Goal: Transaction & Acquisition: Purchase product/service

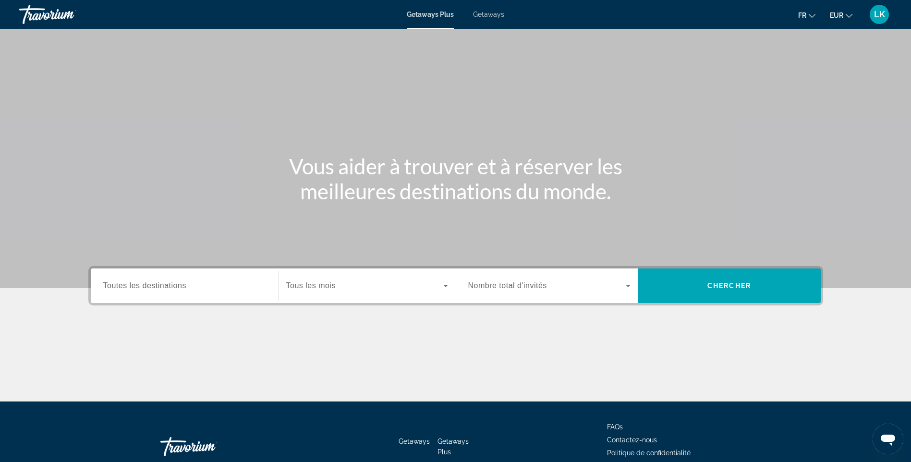
click at [186, 282] on span "Toutes les destinations" at bounding box center [144, 285] width 83 height 8
click at [186, 282] on input "Destination Toutes les destinations" at bounding box center [184, 286] width 162 height 12
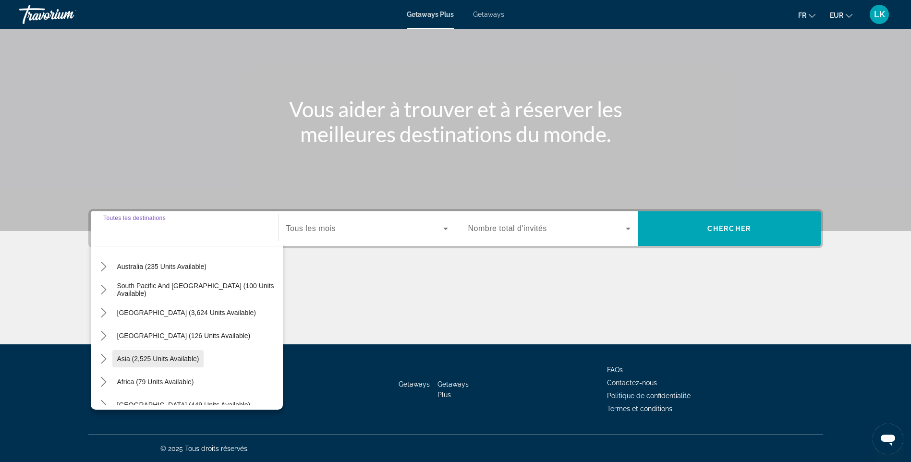
scroll to position [156, 0]
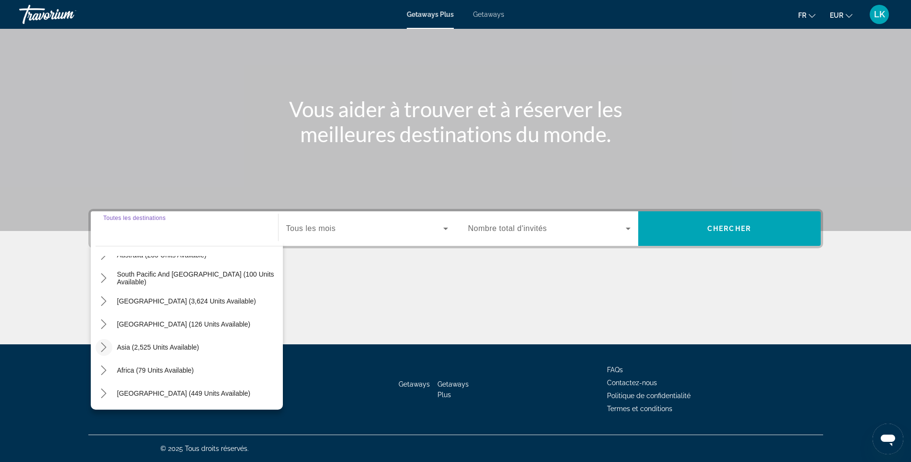
click at [99, 349] on icon "Toggle Asia (2,525 units available) submenu" at bounding box center [104, 347] width 10 height 10
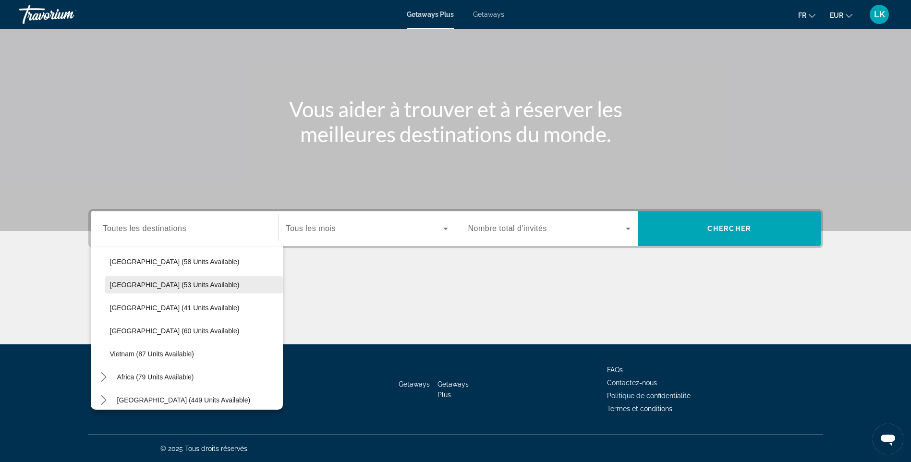
scroll to position [331, 0]
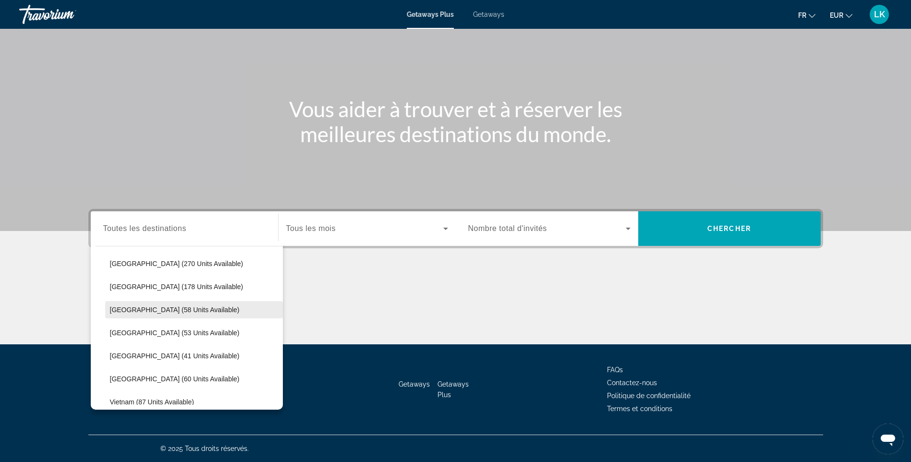
click at [132, 311] on span "Maldives (58 units available)" at bounding box center [175, 310] width 130 height 8
type input "**********"
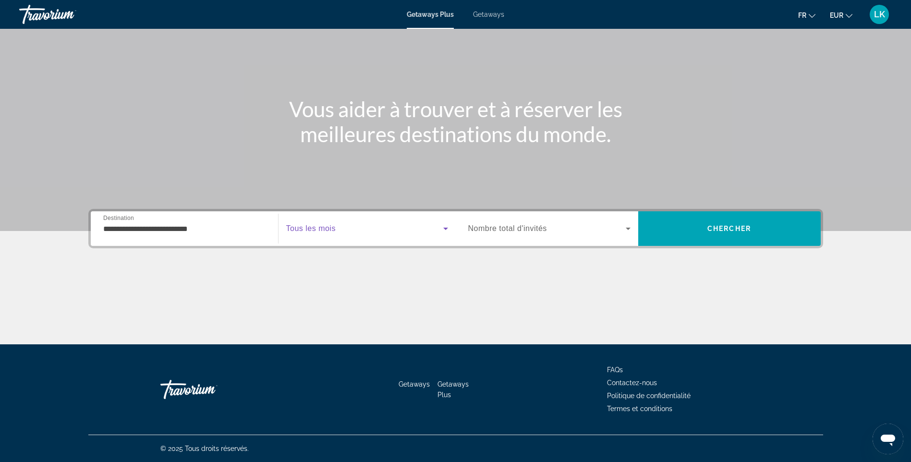
click at [366, 226] on span "Search widget" at bounding box center [364, 229] width 157 height 12
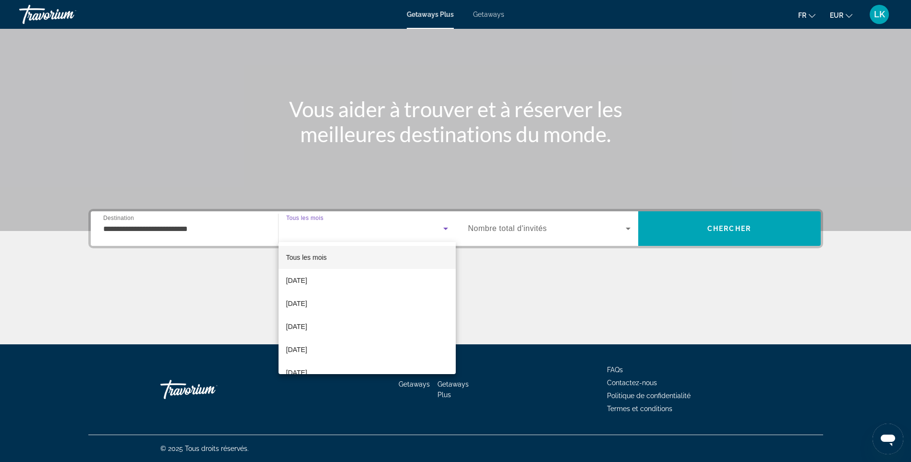
click at [366, 226] on div at bounding box center [455, 231] width 911 height 462
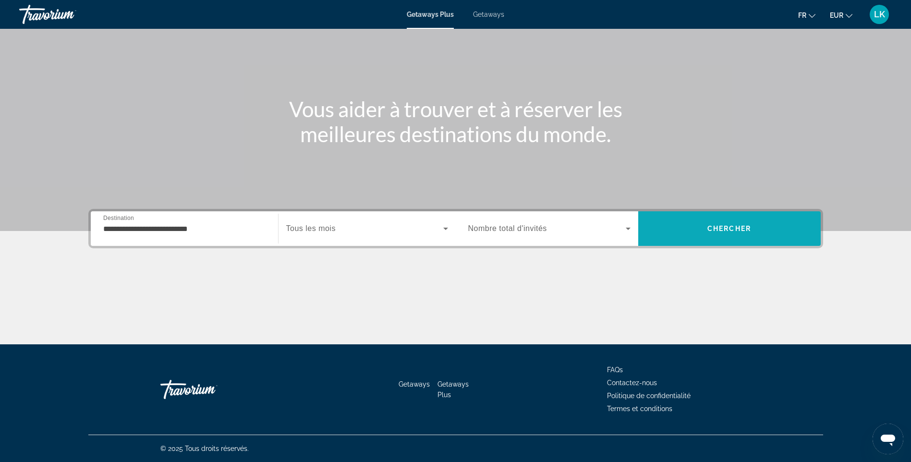
click at [689, 223] on span "Search" at bounding box center [729, 228] width 182 height 23
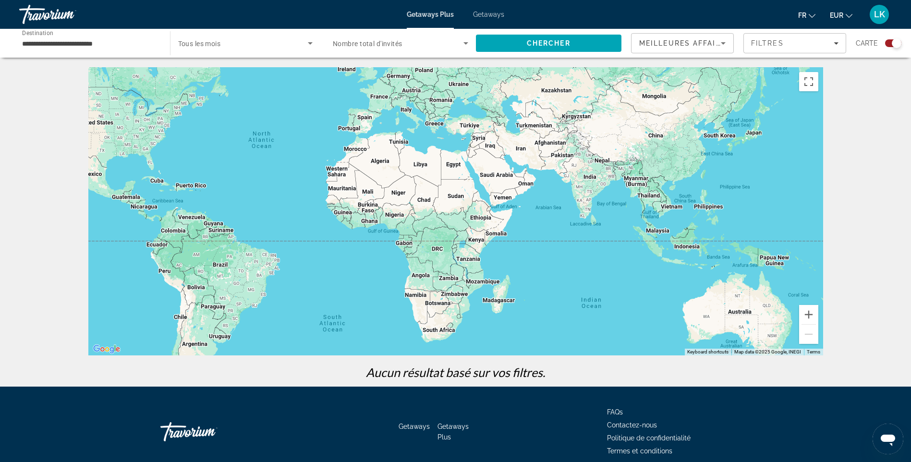
drag, startPoint x: 717, startPoint y: 282, endPoint x: 529, endPoint y: 211, distance: 201.1
click at [530, 212] on div "Main content" at bounding box center [455, 211] width 734 height 288
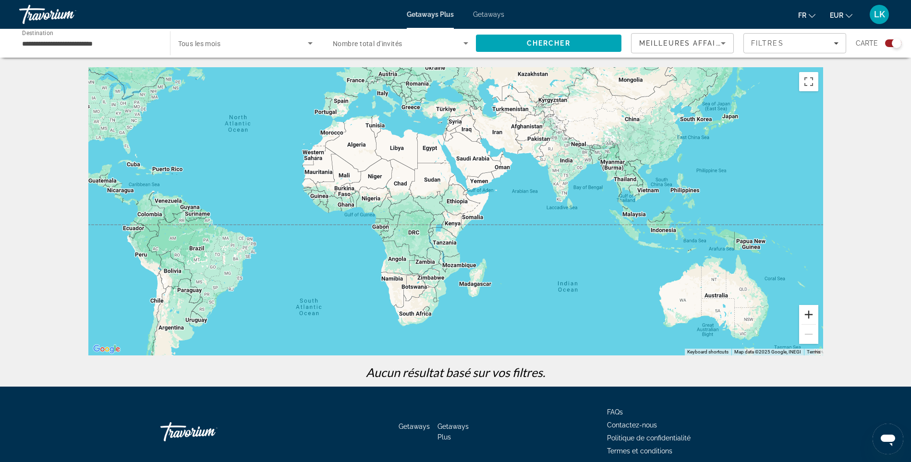
click at [806, 314] on button "Zoom in" at bounding box center [808, 314] width 19 height 19
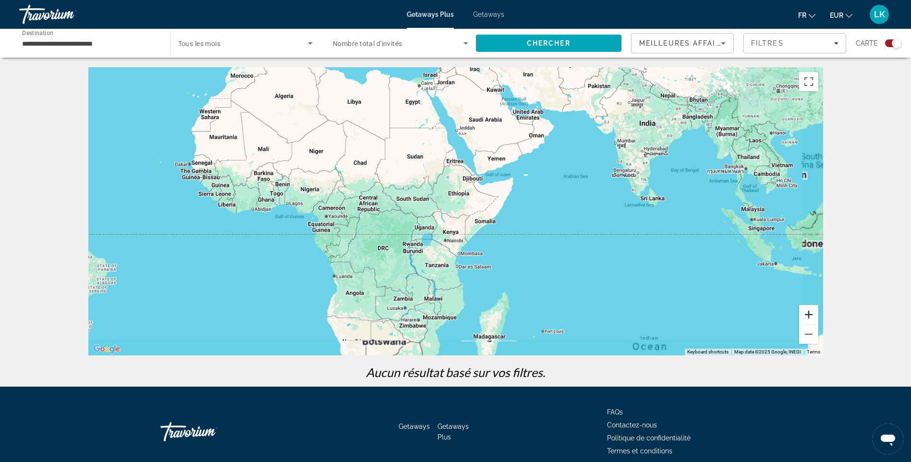
click at [806, 314] on button "Zoom in" at bounding box center [808, 314] width 19 height 19
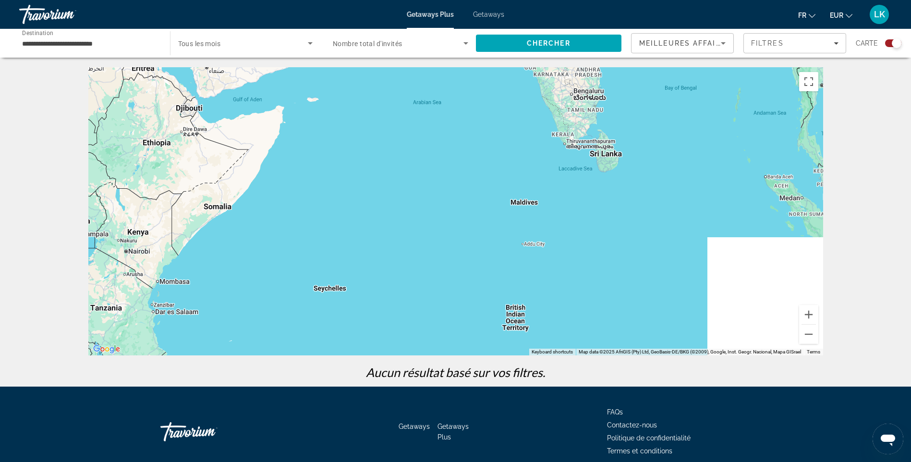
drag, startPoint x: 752, startPoint y: 264, endPoint x: 393, endPoint y: 229, distance: 361.3
click at [394, 229] on div "Main content" at bounding box center [455, 211] width 734 height 288
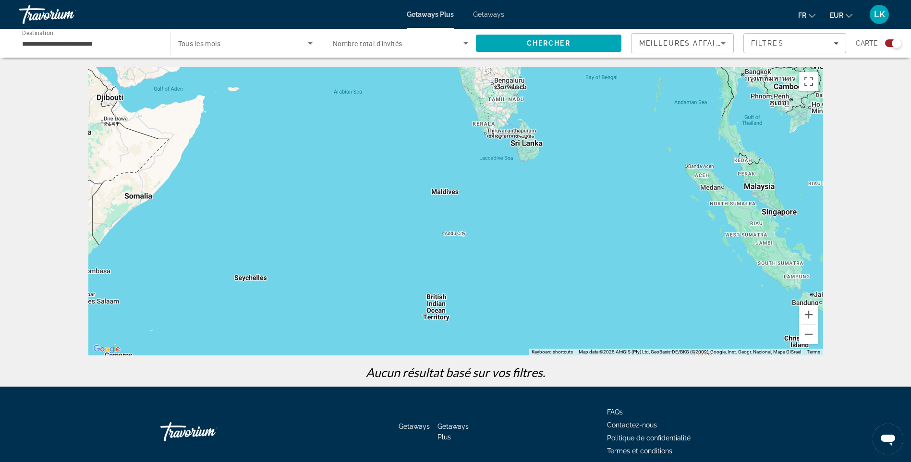
click at [452, 230] on div "Main content" at bounding box center [455, 211] width 734 height 288
click at [447, 196] on div "Main content" at bounding box center [455, 211] width 734 height 288
click at [450, 225] on div "Main content" at bounding box center [455, 211] width 734 height 288
click at [235, 43] on span "Search widget" at bounding box center [243, 43] width 130 height 12
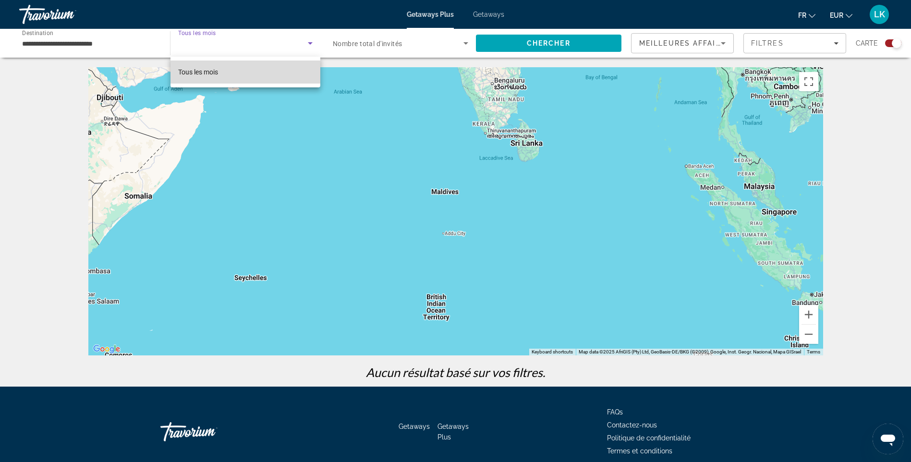
click at [237, 70] on mat-option "Tous les mois" at bounding box center [245, 71] width 150 height 23
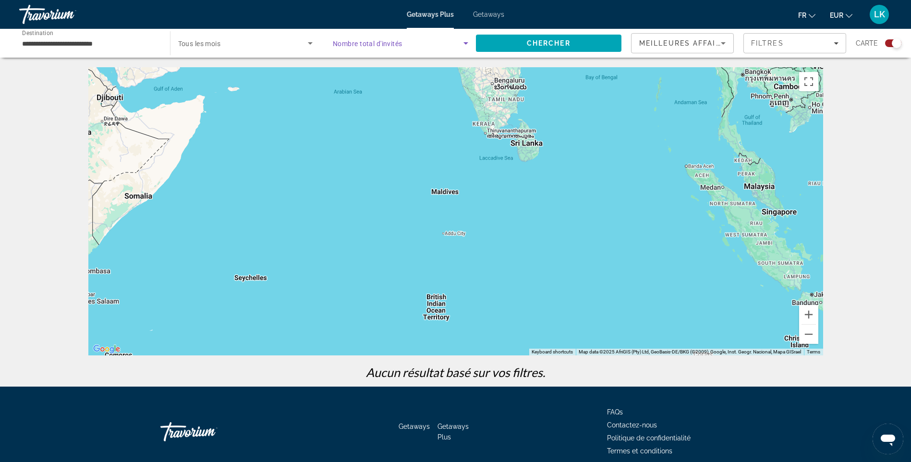
click at [383, 48] on span "Search widget" at bounding box center [398, 43] width 131 height 12
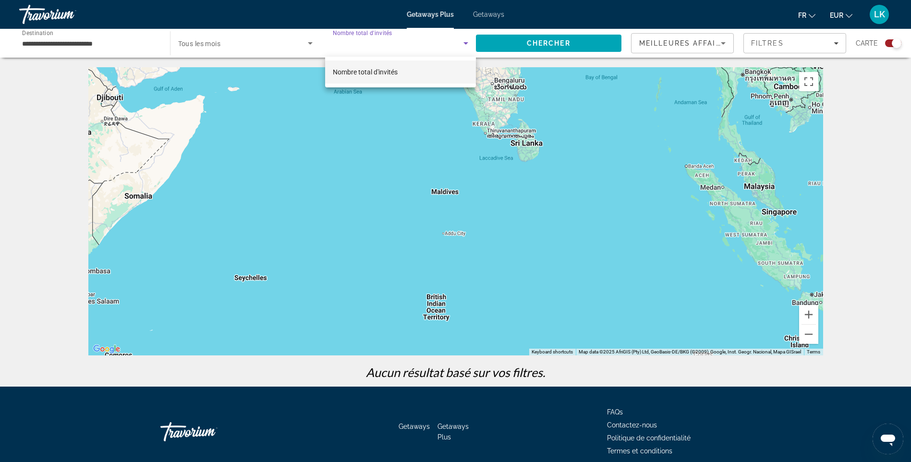
click at [382, 72] on span "Nombre total d'invités" at bounding box center [365, 72] width 65 height 8
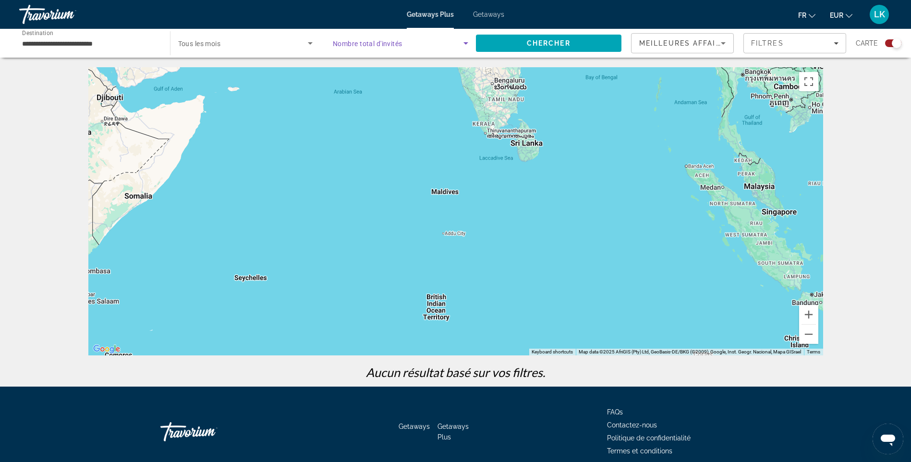
click at [463, 44] on icon "Search widget" at bounding box center [466, 43] width 12 height 12
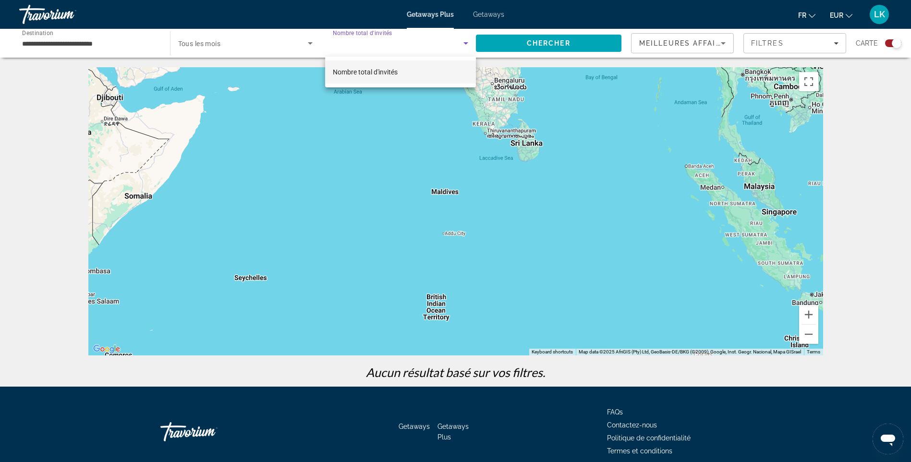
click at [461, 44] on div at bounding box center [455, 231] width 911 height 462
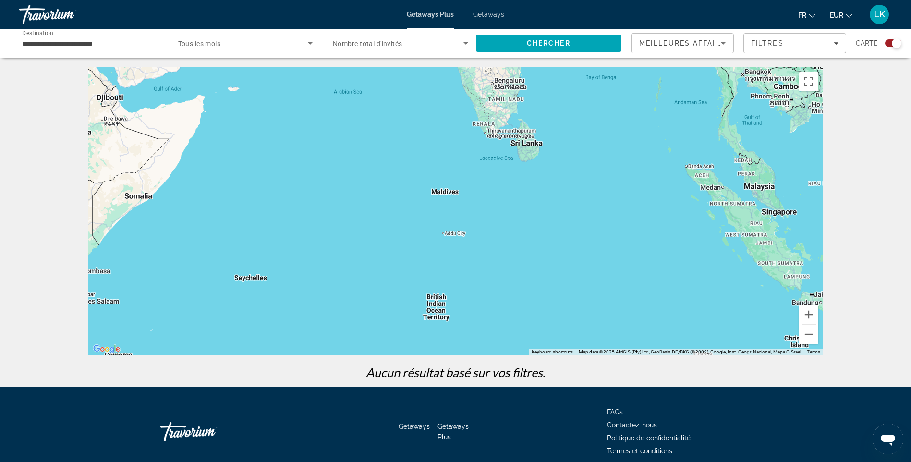
click at [471, 12] on li "Getaways" at bounding box center [483, 15] width 41 height 8
click at [481, 12] on span "Getaways" at bounding box center [488, 15] width 31 height 8
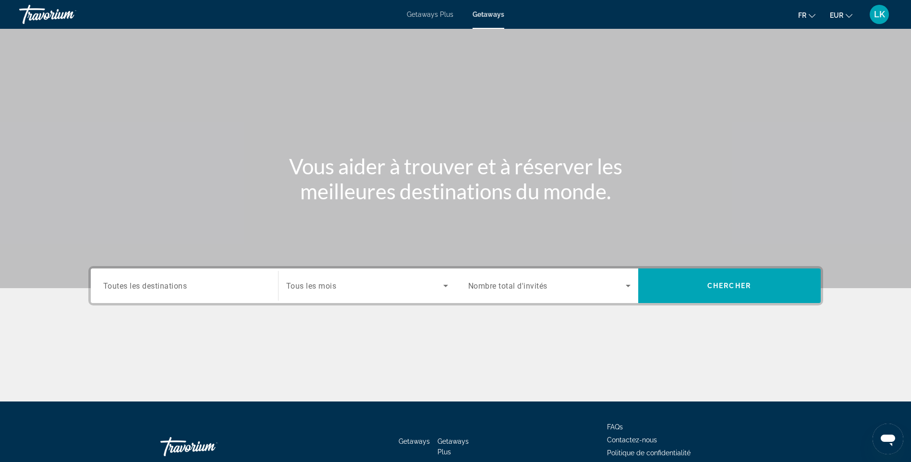
click at [168, 287] on span "Toutes les destinations" at bounding box center [145, 285] width 84 height 9
click at [168, 287] on input "Destination Toutes les destinations" at bounding box center [184, 286] width 162 height 12
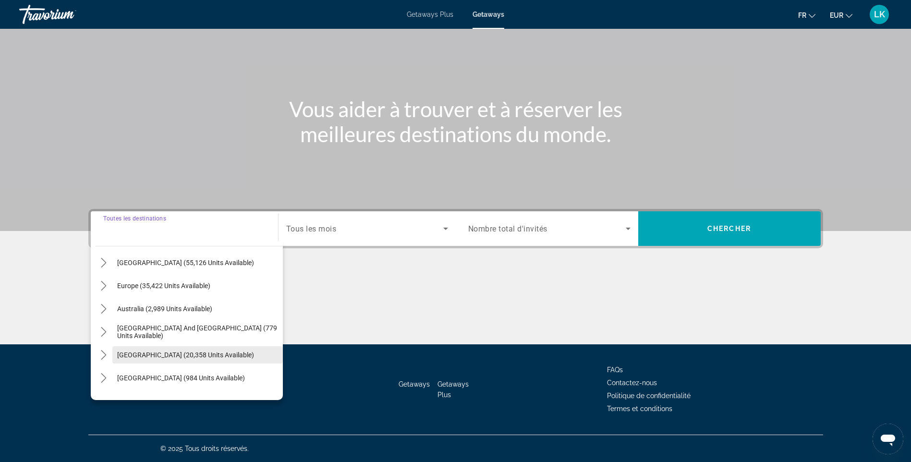
scroll to position [96, 0]
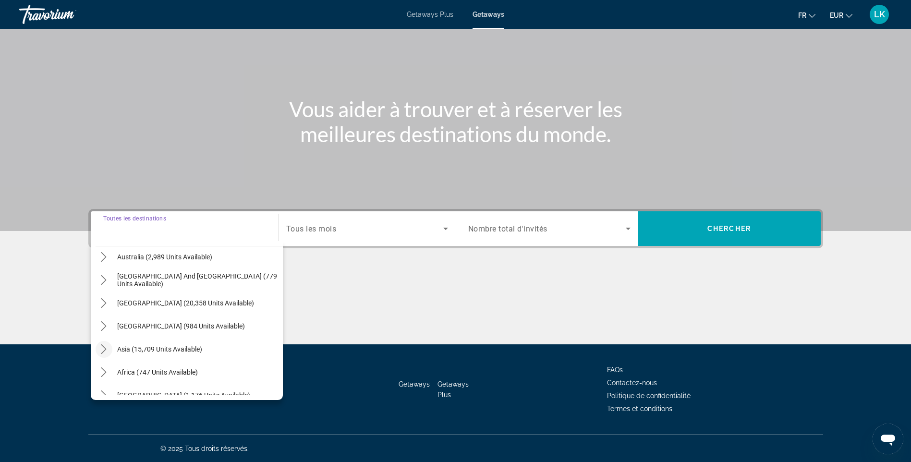
click at [104, 350] on icon "Toggle Asia (15,709 units available) submenu" at bounding box center [104, 349] width 10 height 10
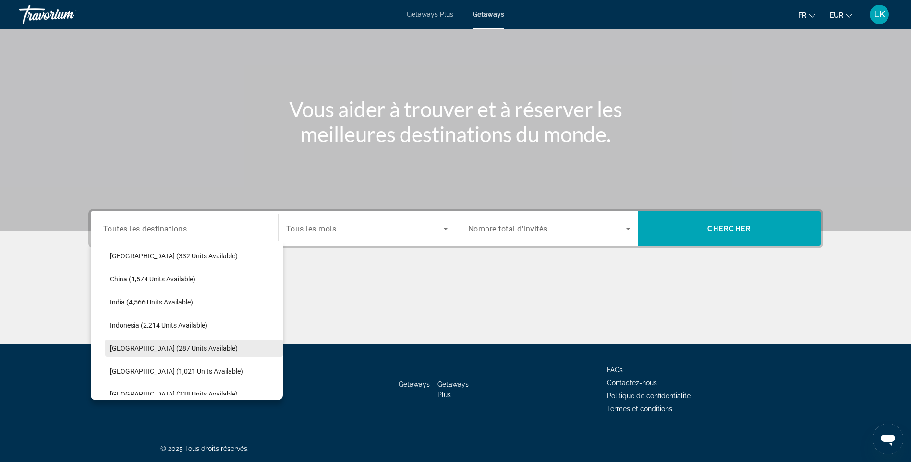
scroll to position [331, 0]
click at [125, 341] on span "Select destination: Maldives (238 units available)" at bounding box center [194, 346] width 178 height 23
type input "**********"
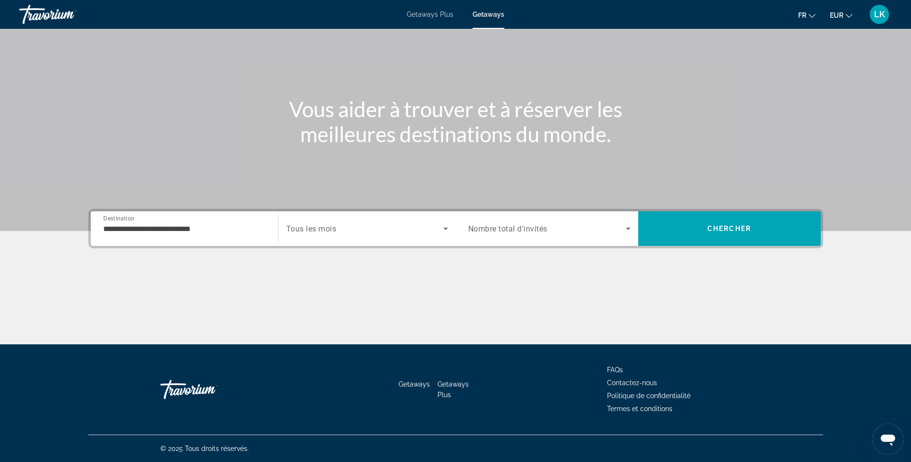
click at [327, 233] on span "Tous les mois" at bounding box center [311, 228] width 50 height 9
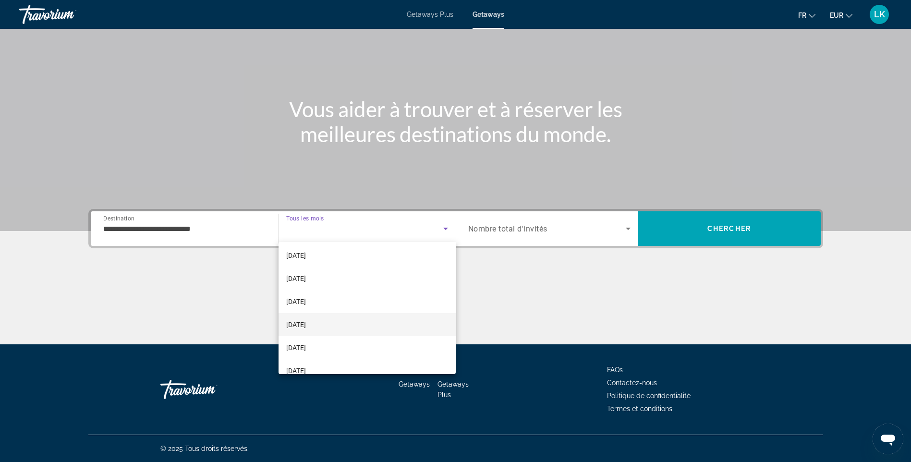
scroll to position [96, 0]
click at [306, 275] on span "February 2026" at bounding box center [296, 277] width 20 height 12
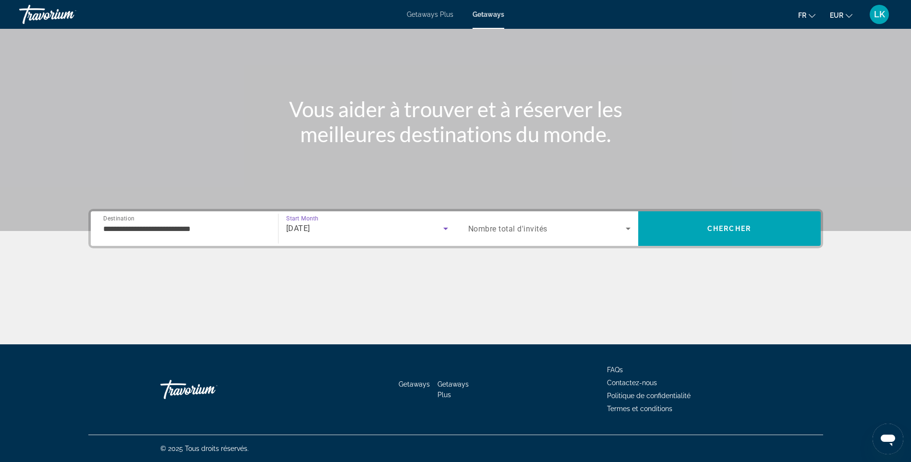
click at [533, 237] on div "Search widget" at bounding box center [549, 228] width 162 height 27
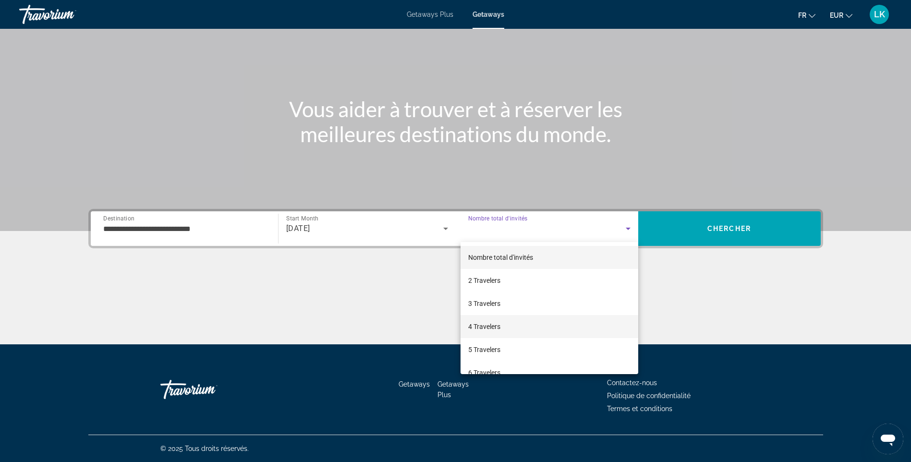
click at [502, 325] on mat-option "4 Travelers" at bounding box center [549, 326] width 178 height 23
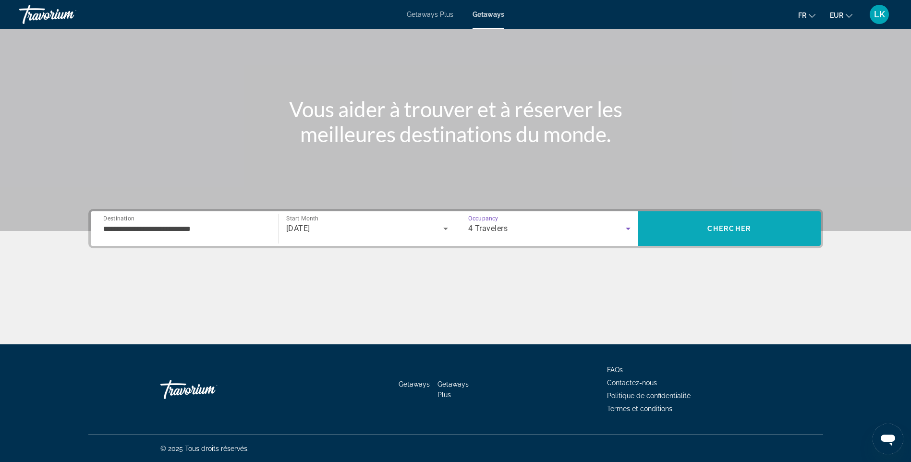
click at [758, 234] on span "Search" at bounding box center [729, 228] width 182 height 23
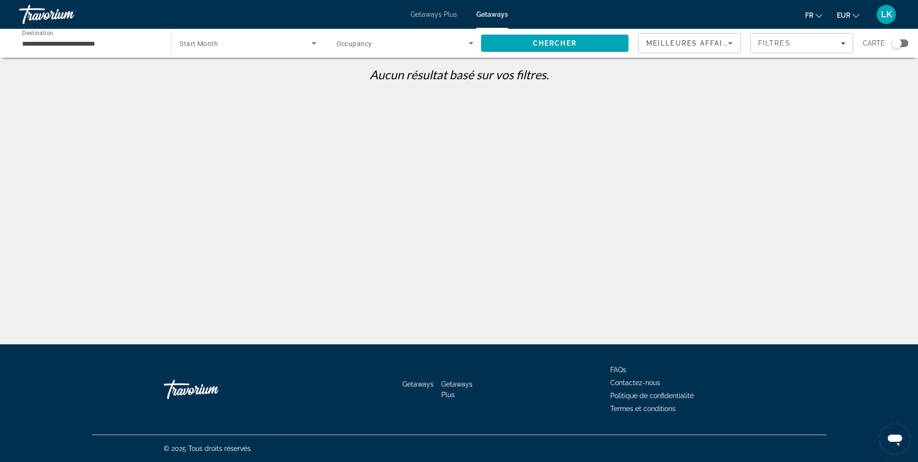
click at [402, 46] on span "Search widget" at bounding box center [403, 43] width 132 height 12
click at [381, 71] on span "Nombre total d'invités" at bounding box center [369, 72] width 65 height 8
click at [470, 48] on icon "Search widget" at bounding box center [471, 43] width 12 height 12
click at [254, 47] on div at bounding box center [459, 231] width 918 height 462
click at [254, 47] on span "Search widget" at bounding box center [246, 43] width 132 height 12
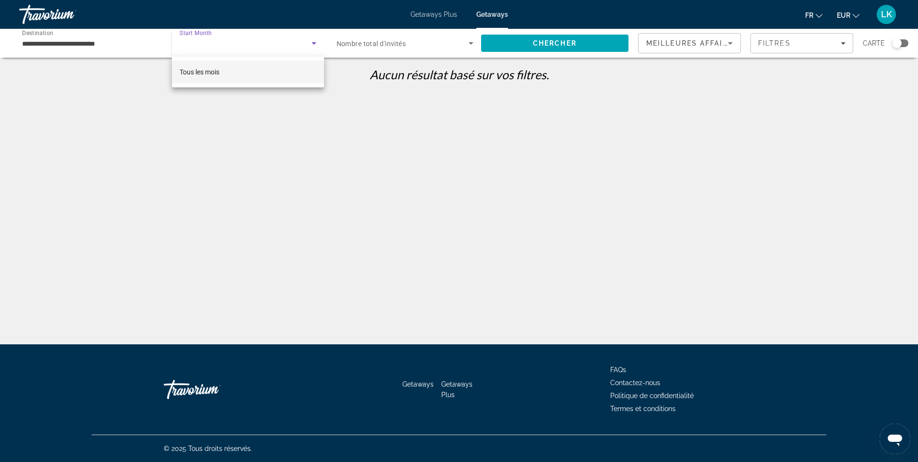
click at [254, 47] on div at bounding box center [459, 231] width 918 height 462
click at [543, 43] on span "Chercher" at bounding box center [555, 43] width 44 height 8
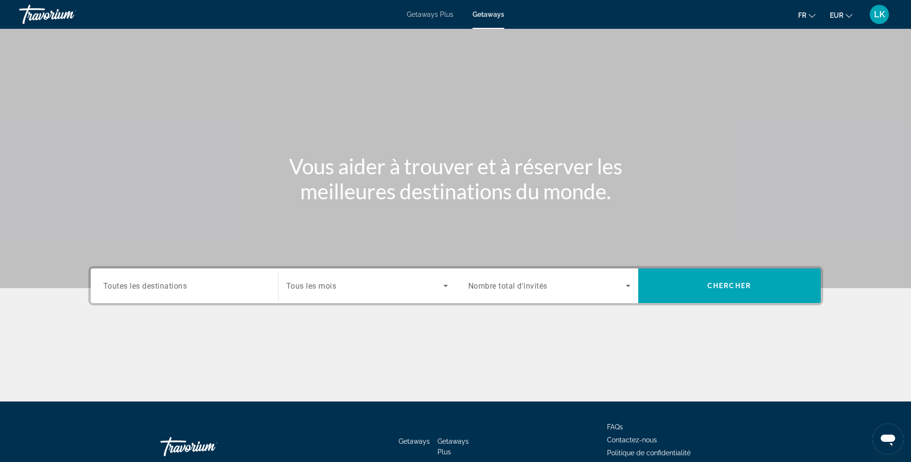
click at [214, 289] on input "Destination Toutes les destinations" at bounding box center [184, 286] width 162 height 12
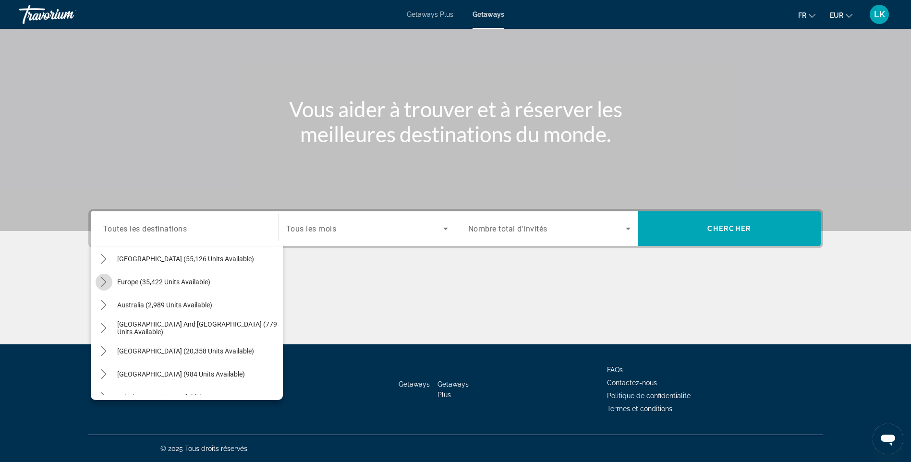
click at [105, 284] on icon "Toggle Europe (35,422 units available) submenu" at bounding box center [104, 282] width 10 height 10
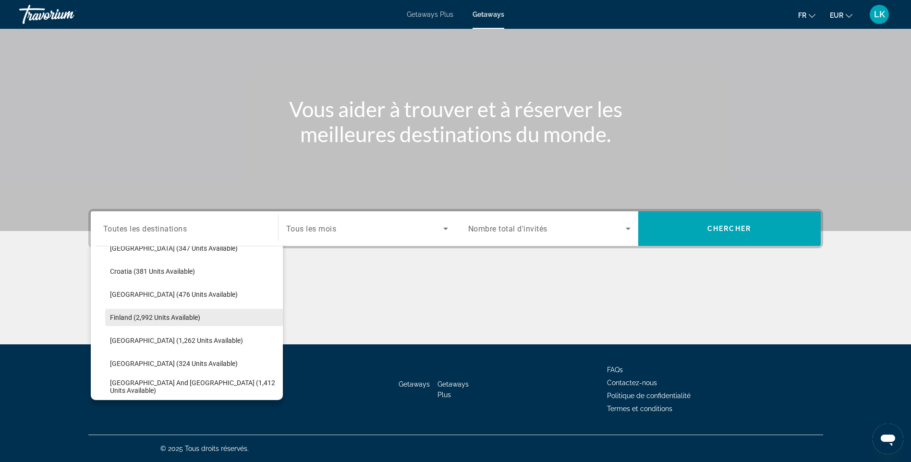
scroll to position [216, 0]
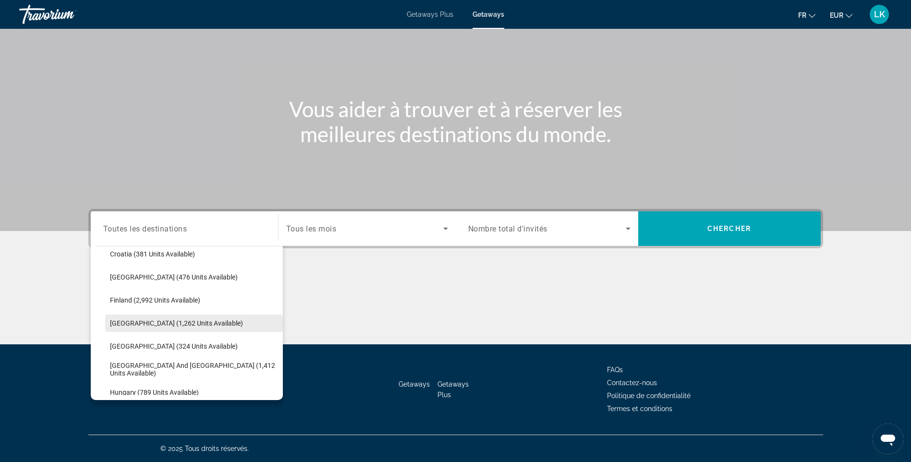
click at [138, 321] on span "France (1,262 units available)" at bounding box center [176, 323] width 133 height 8
type input "**********"
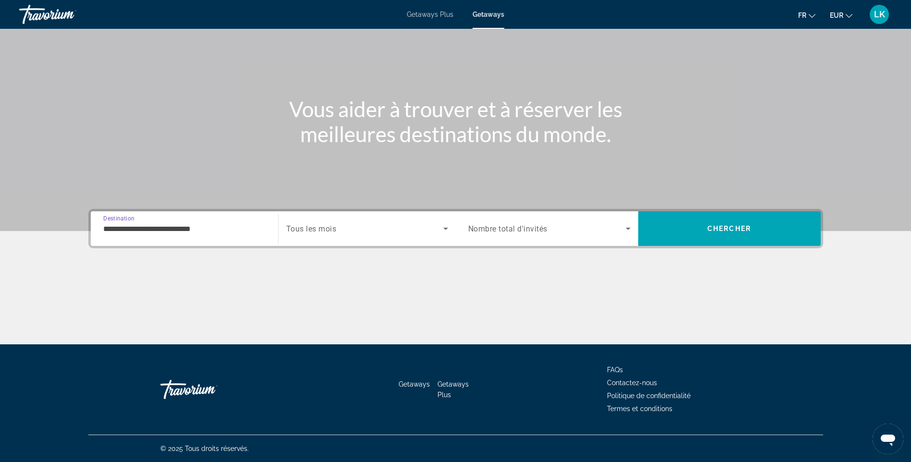
click at [319, 226] on span "Tous les mois" at bounding box center [311, 228] width 50 height 9
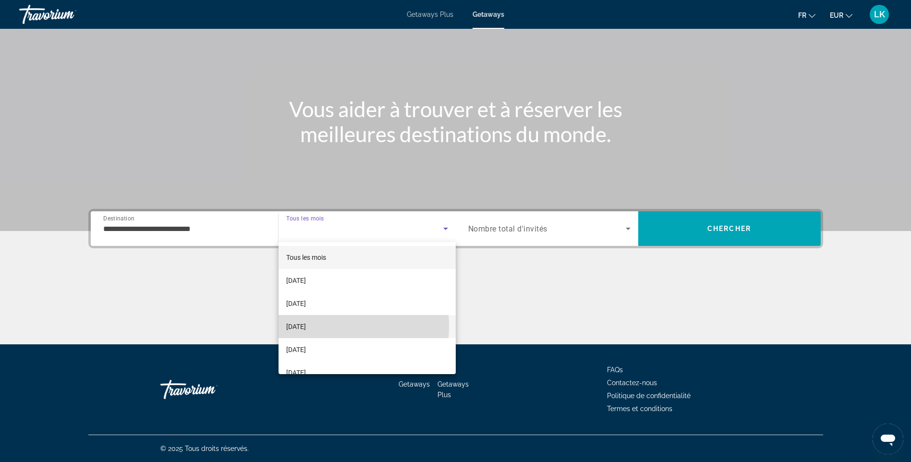
click at [306, 326] on span "December 2025" at bounding box center [296, 327] width 20 height 12
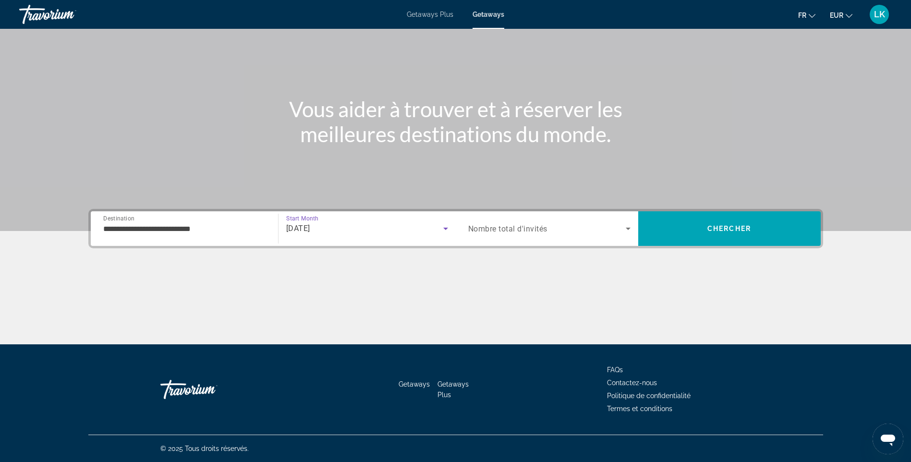
click at [538, 243] on div "Occupancy Nombre total d'invités" at bounding box center [549, 228] width 178 height 35
click at [544, 237] on div "Search widget" at bounding box center [549, 228] width 162 height 27
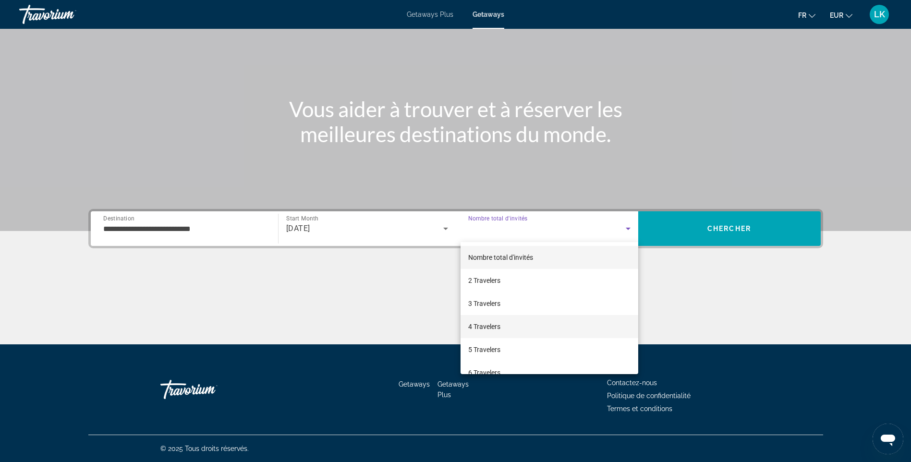
click at [485, 322] on span "4 Travelers" at bounding box center [484, 327] width 32 height 12
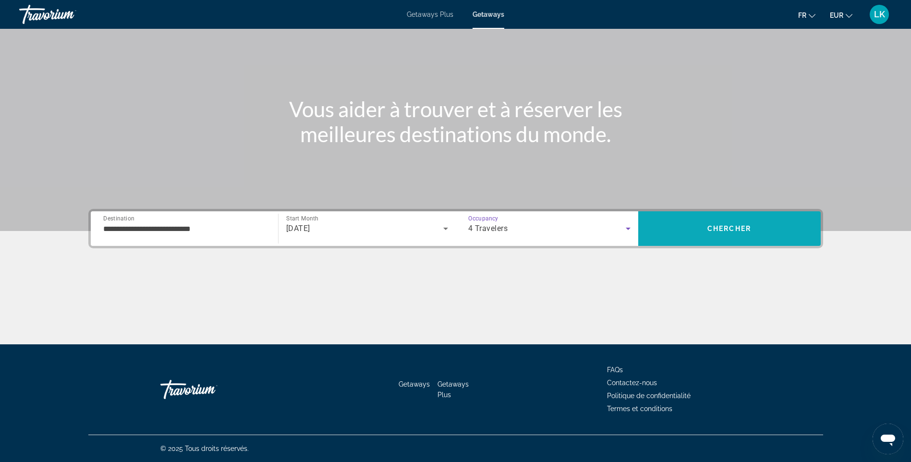
click at [749, 225] on span "Chercher" at bounding box center [729, 229] width 44 height 8
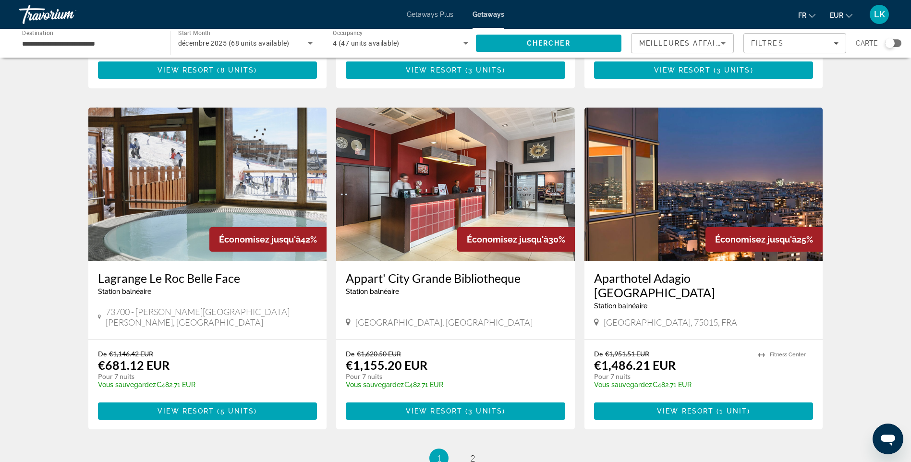
scroll to position [1008, 0]
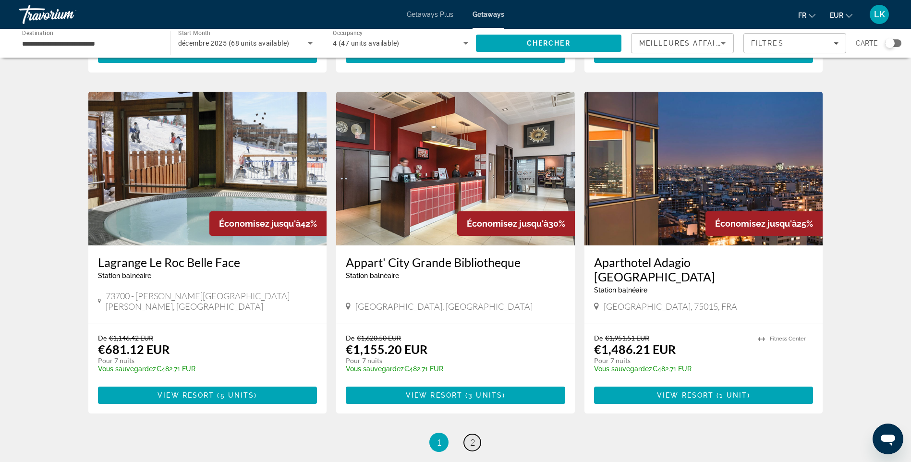
click at [470, 437] on span "2" at bounding box center [472, 442] width 5 height 11
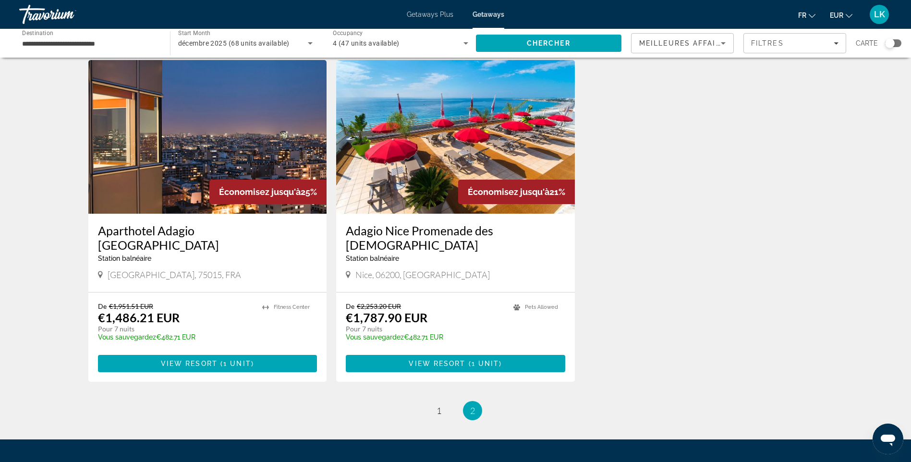
scroll to position [48, 0]
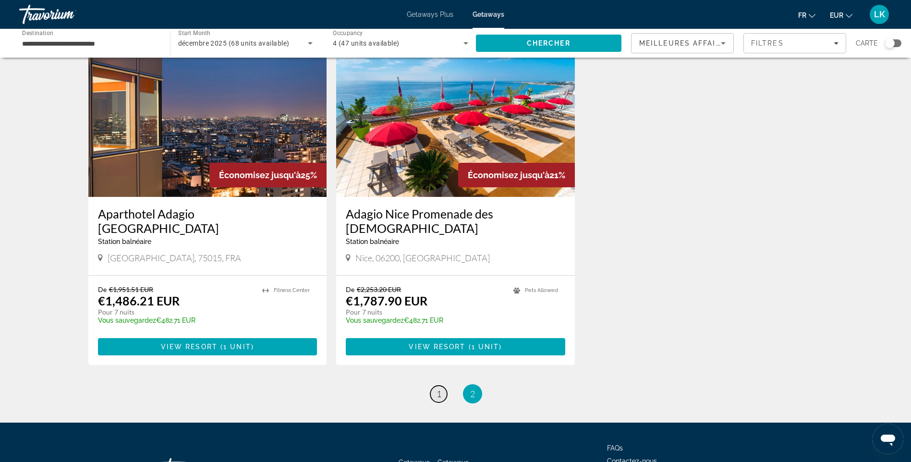
click at [440, 388] on span "1" at bounding box center [438, 393] width 5 height 11
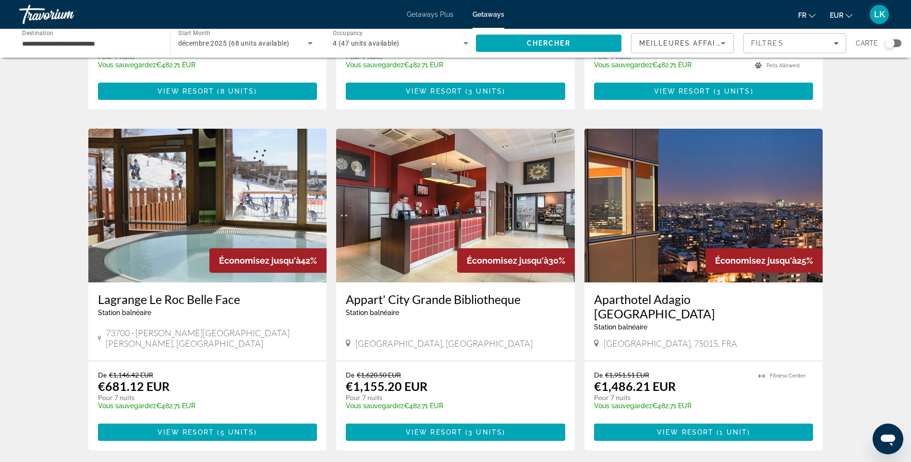
scroll to position [960, 0]
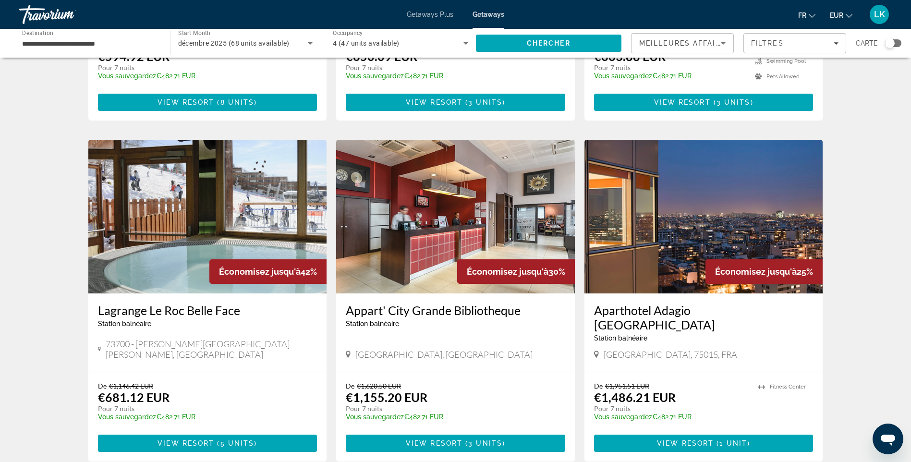
click at [229, 259] on div "Économisez jusqu'à 42%" at bounding box center [267, 271] width 117 height 24
click at [193, 432] on span "Main content" at bounding box center [207, 443] width 219 height 23
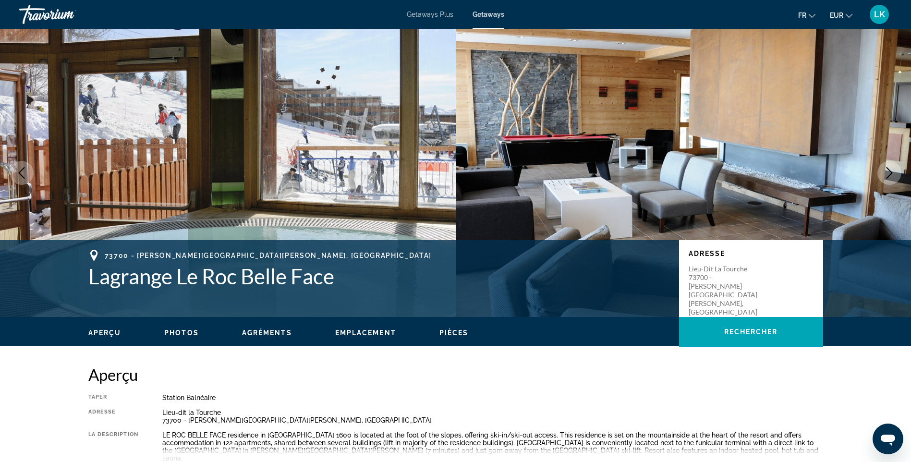
click at [887, 173] on icon "Next image" at bounding box center [889, 173] width 12 height 12
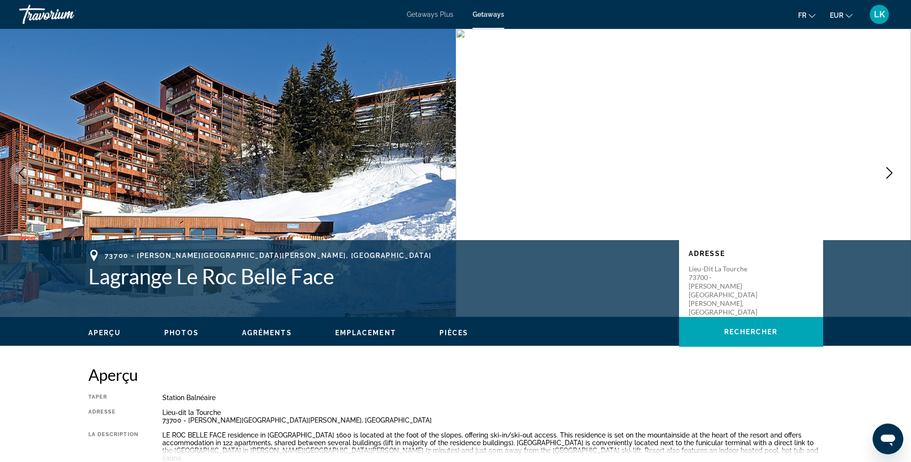
click at [887, 173] on icon "Next image" at bounding box center [889, 173] width 12 height 12
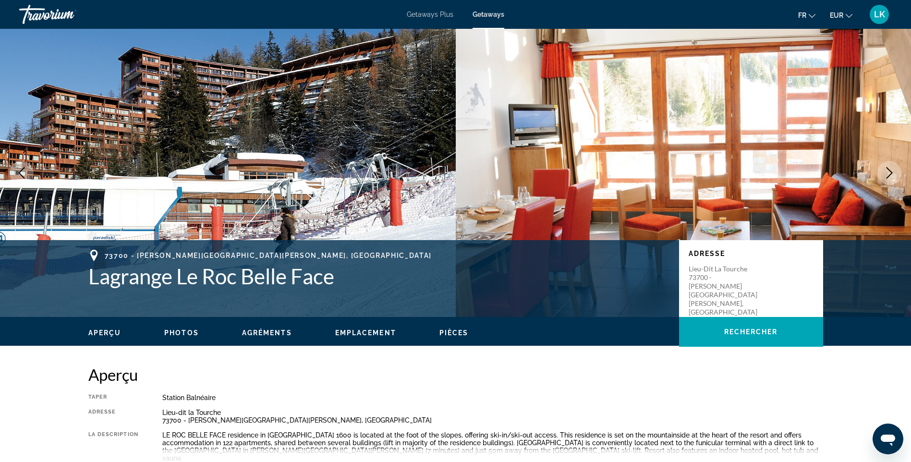
click at [887, 173] on icon "Next image" at bounding box center [889, 173] width 12 height 12
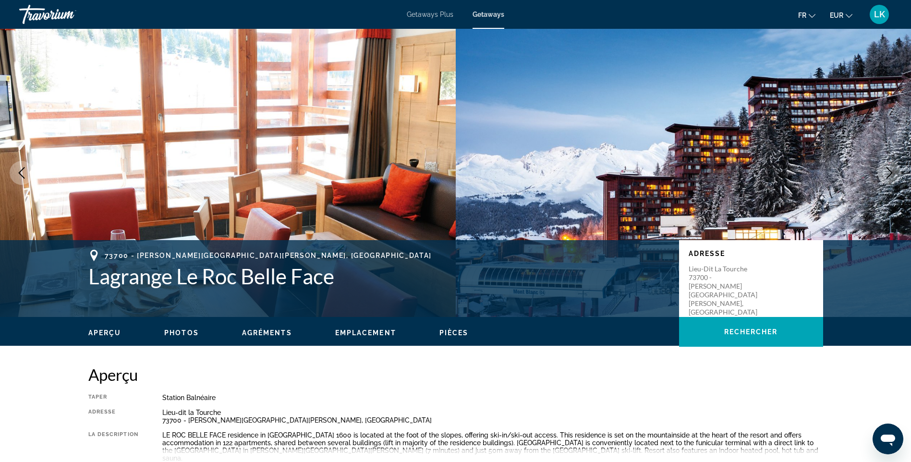
click at [887, 173] on icon "Next image" at bounding box center [889, 173] width 12 height 12
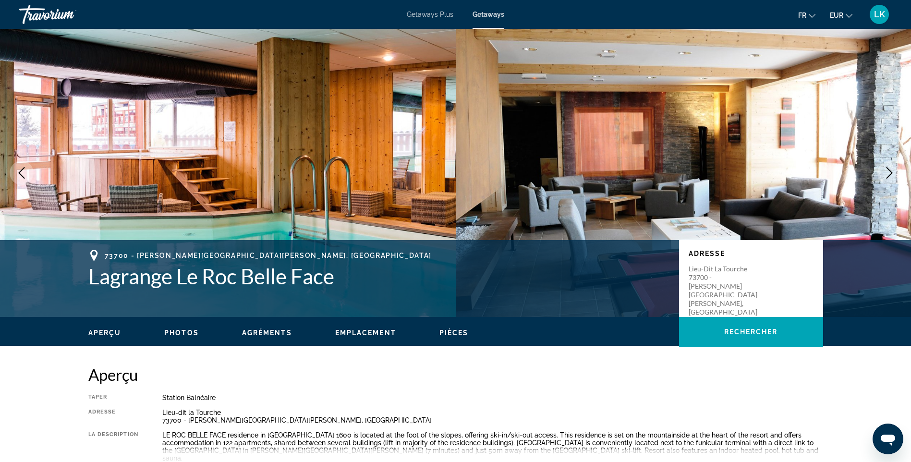
click at [887, 173] on icon "Next image" at bounding box center [889, 173] width 12 height 12
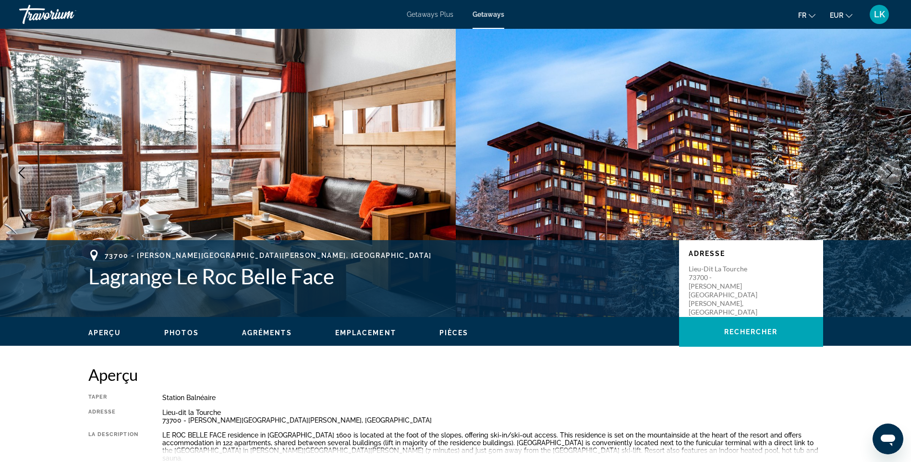
click at [887, 173] on icon "Next image" at bounding box center [889, 173] width 12 height 12
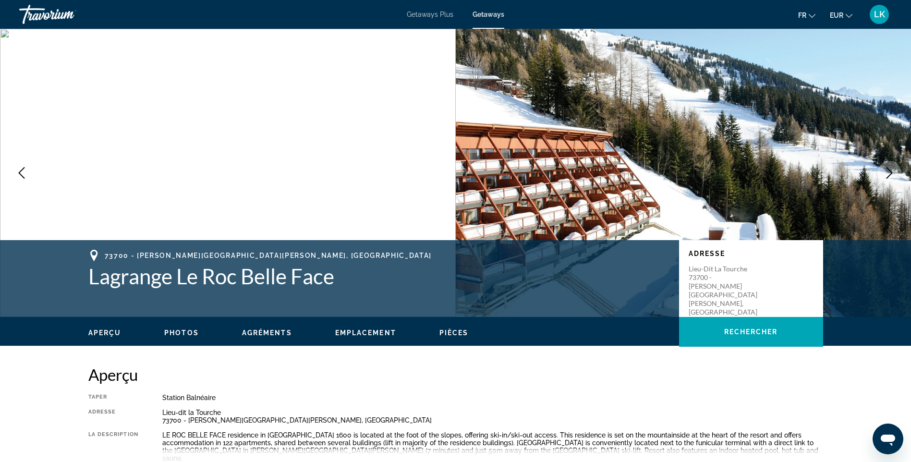
scroll to position [48, 0]
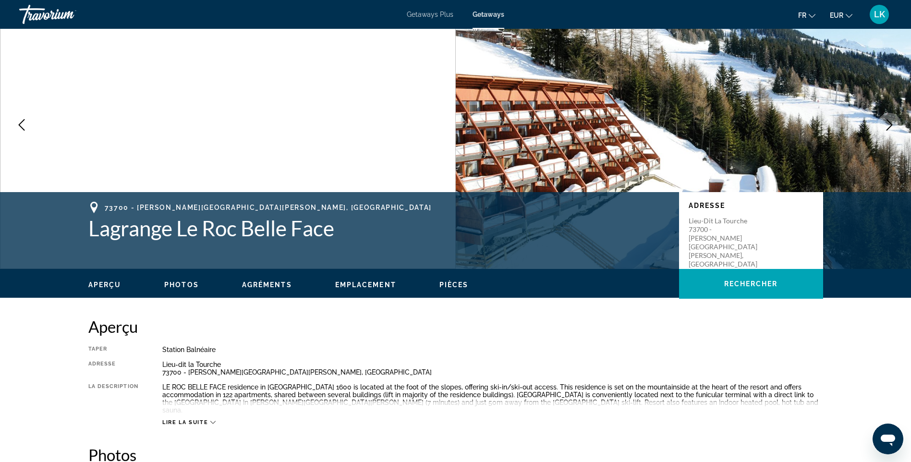
click at [887, 125] on icon "Next image" at bounding box center [889, 125] width 12 height 12
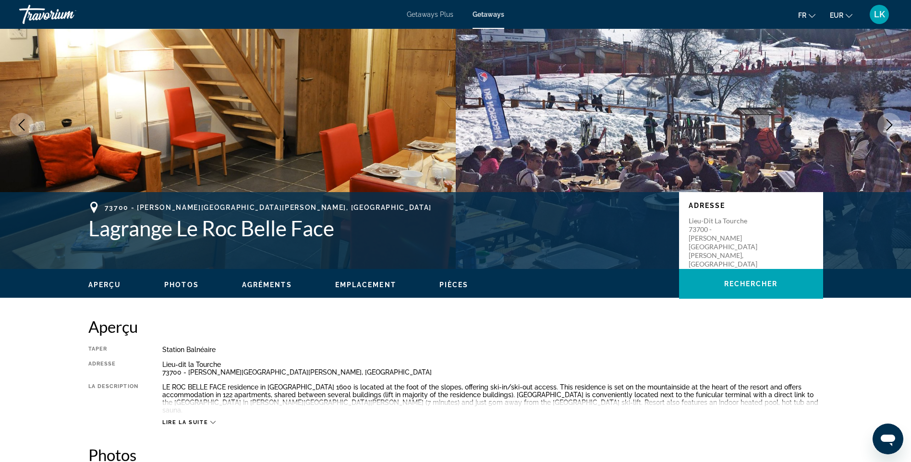
click at [887, 125] on icon "Next image" at bounding box center [889, 125] width 12 height 12
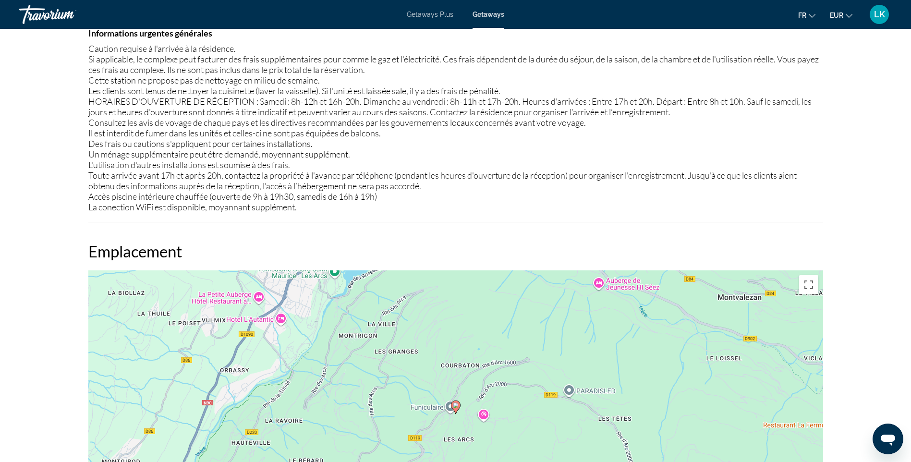
scroll to position [1248, 0]
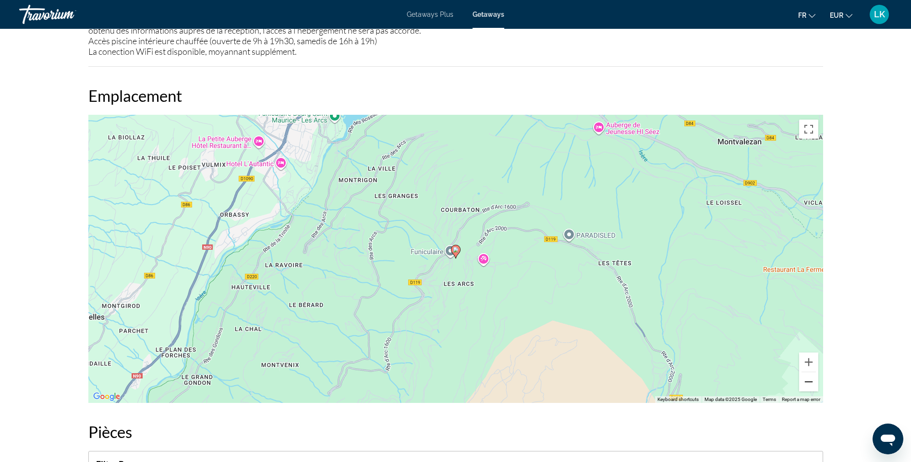
click at [810, 374] on button "Zoom out" at bounding box center [808, 381] width 19 height 19
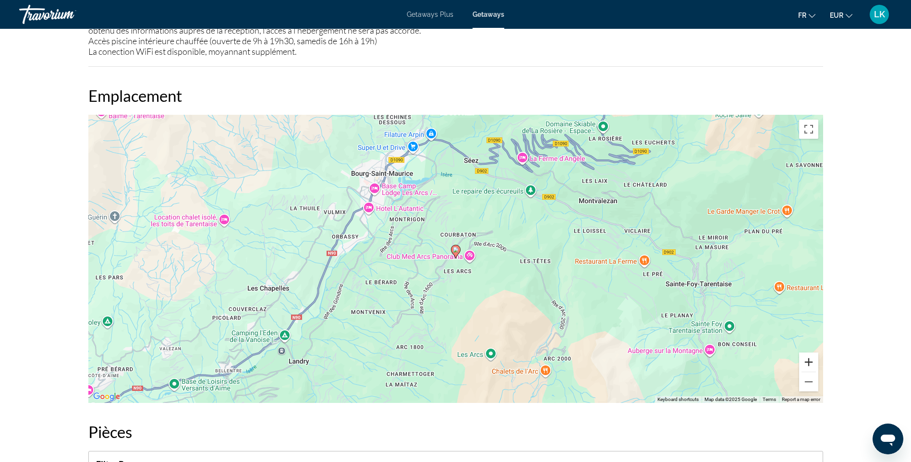
click at [804, 355] on button "Zoom in" at bounding box center [808, 361] width 19 height 19
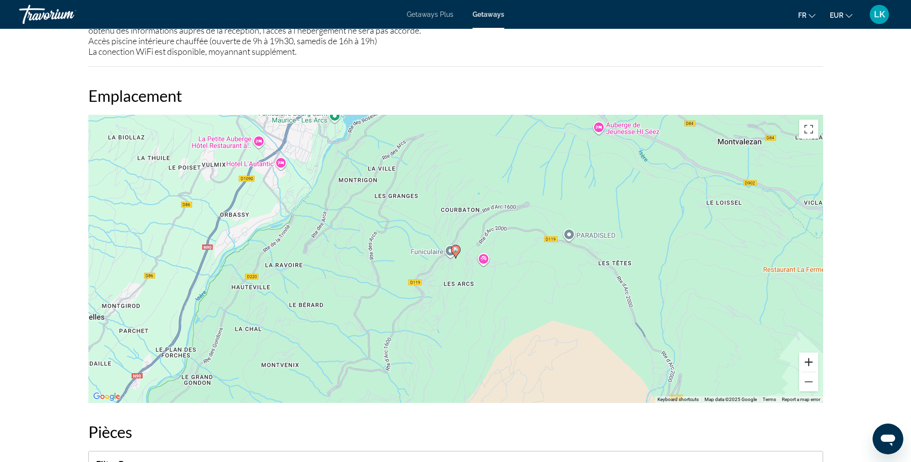
click at [804, 355] on button "Zoom in" at bounding box center [808, 361] width 19 height 19
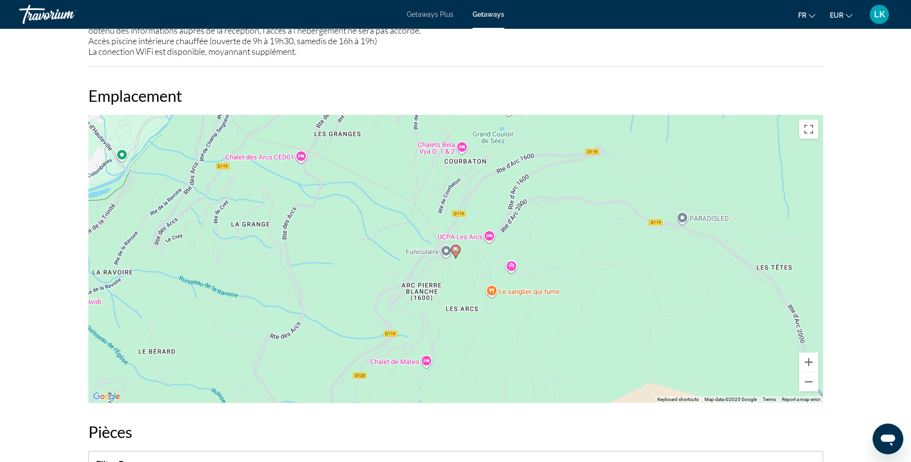
click at [882, 289] on div "prev next 73700 - BOURG SAINT MAURICE, France Lagrange Le Roc Belle Face Adress…" at bounding box center [455, 231] width 911 height 2901
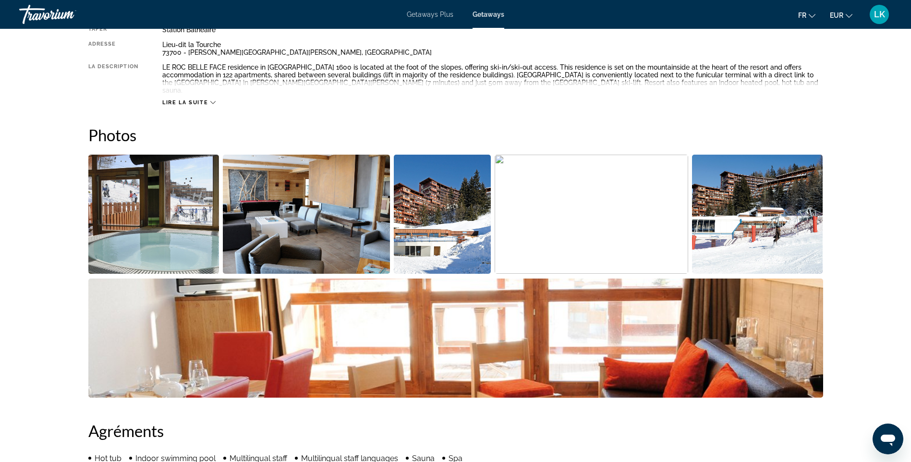
scroll to position [226, 0]
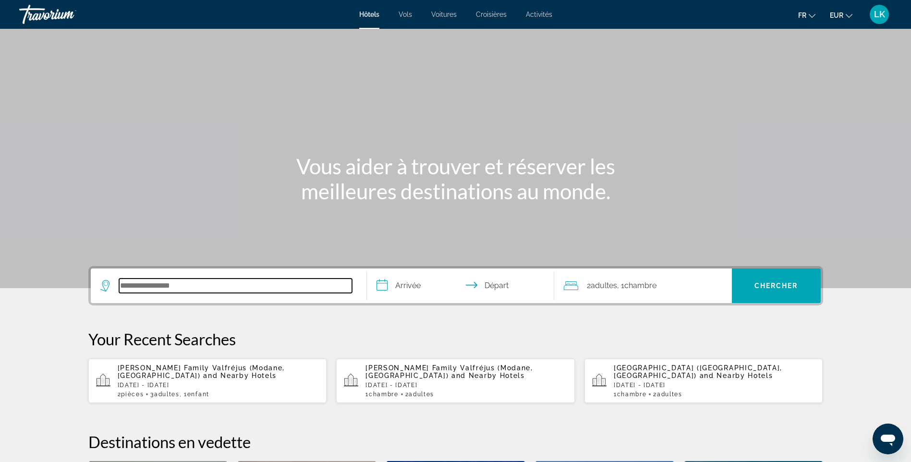
click at [161, 288] on input "Search hotel destination" at bounding box center [235, 285] width 233 height 14
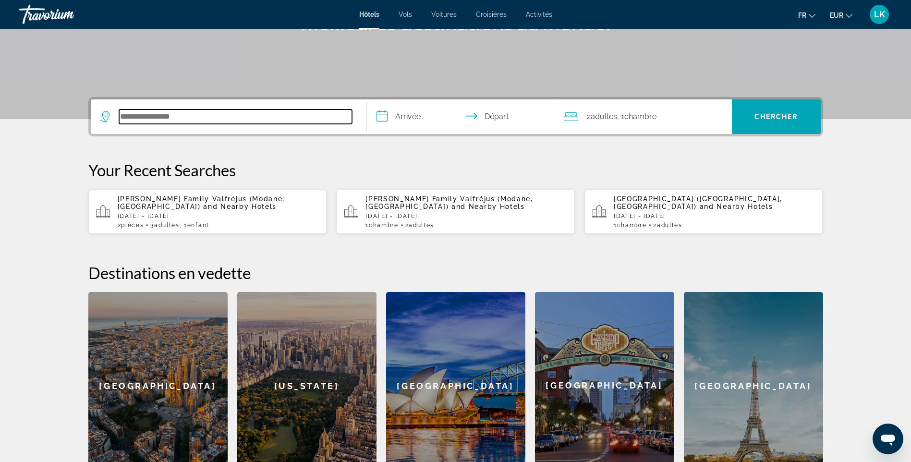
scroll to position [235, 0]
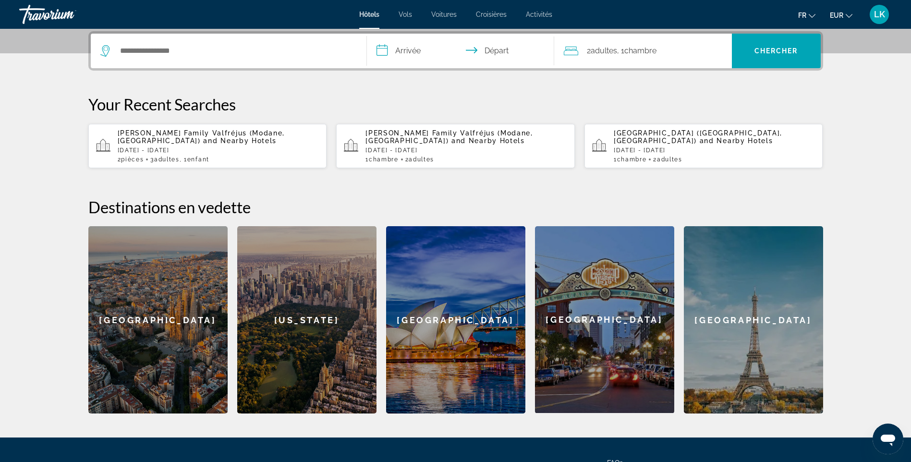
click at [197, 150] on p "[DATE] - [DATE]" at bounding box center [219, 150] width 202 height 7
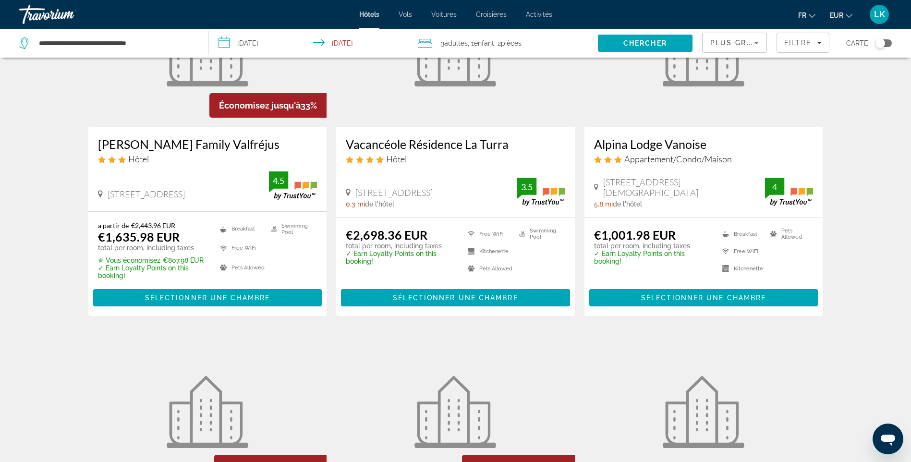
scroll to position [144, 0]
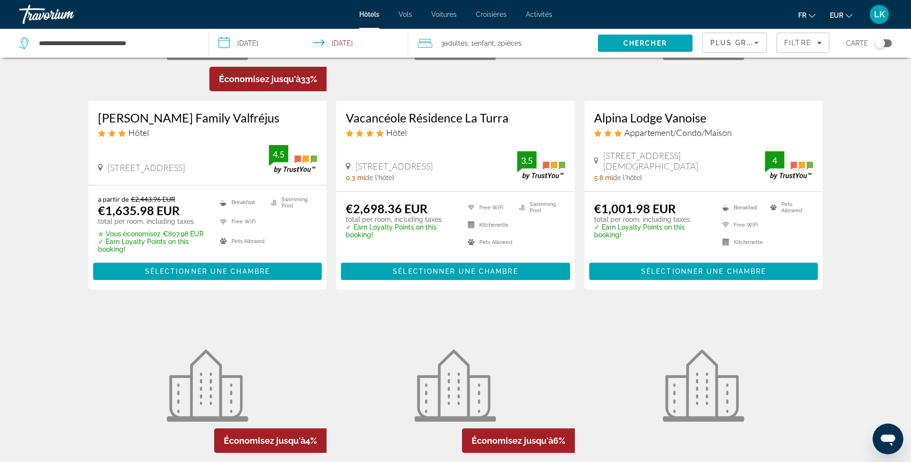
click at [135, 117] on h3 "[PERSON_NAME] Family Valfréjus" at bounding box center [207, 117] width 219 height 14
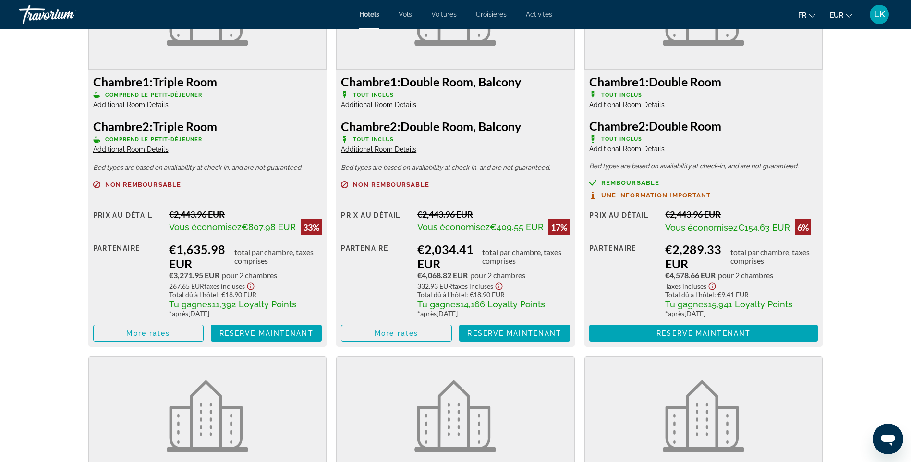
scroll to position [1392, 0]
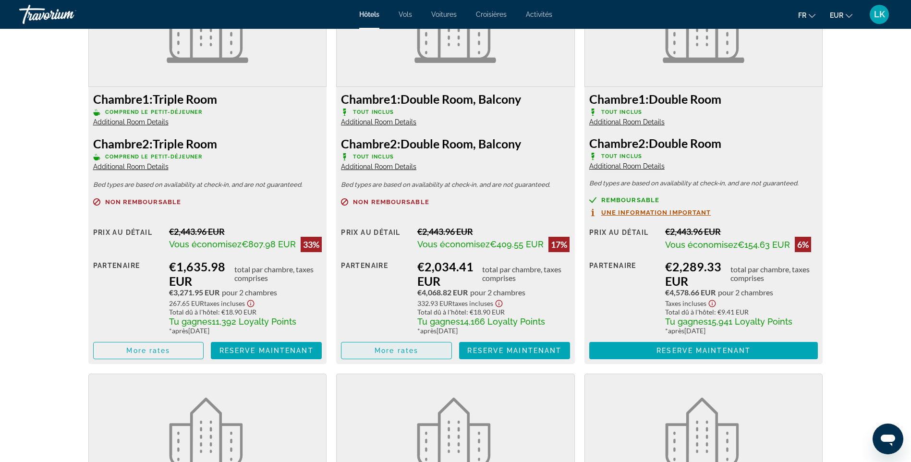
click at [383, 360] on span "Main content" at bounding box center [396, 350] width 110 height 23
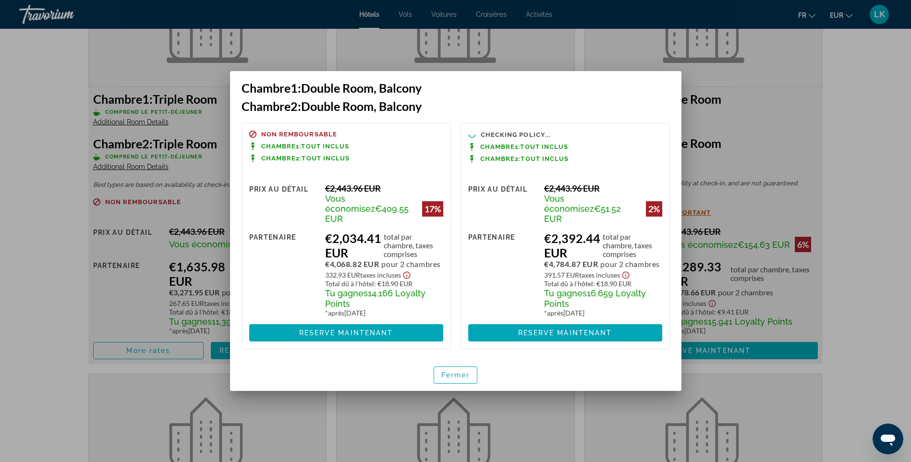
scroll to position [0, 0]
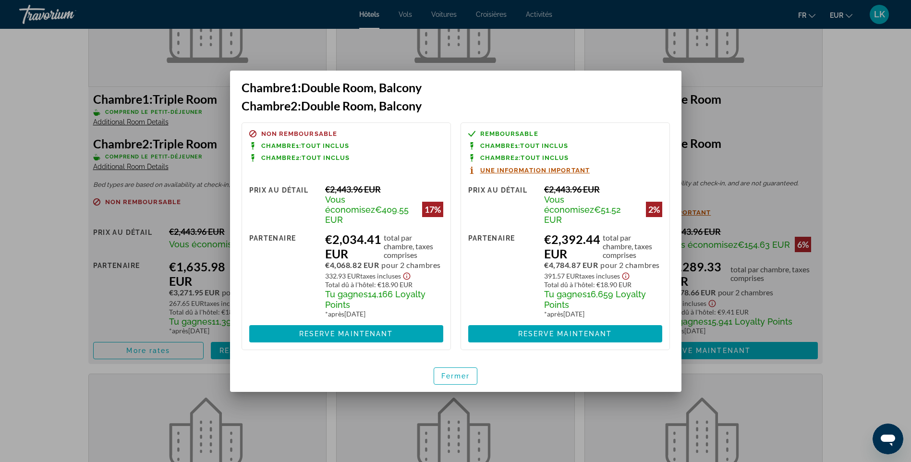
click at [879, 183] on div at bounding box center [455, 231] width 911 height 462
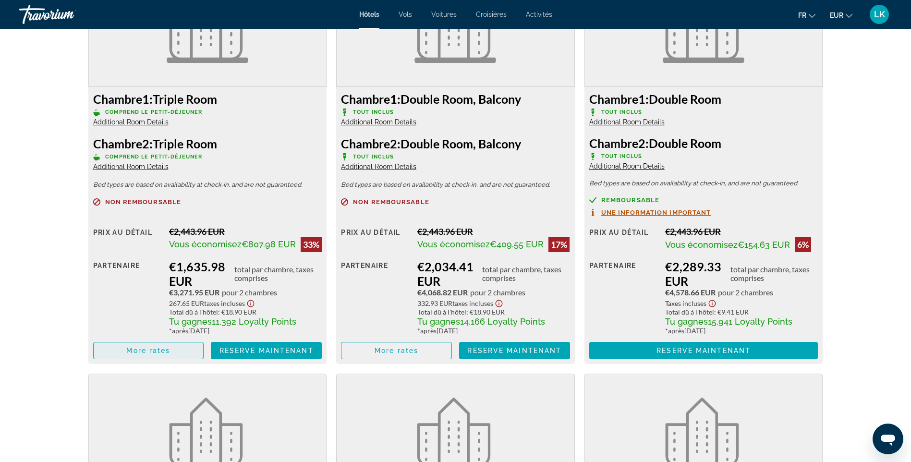
click at [152, 354] on span "More rates" at bounding box center [148, 351] width 44 height 8
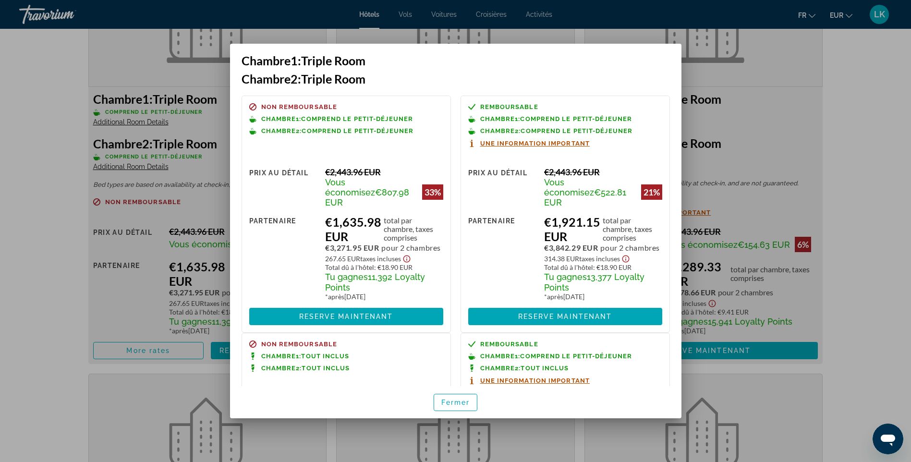
click at [863, 177] on div at bounding box center [455, 231] width 911 height 462
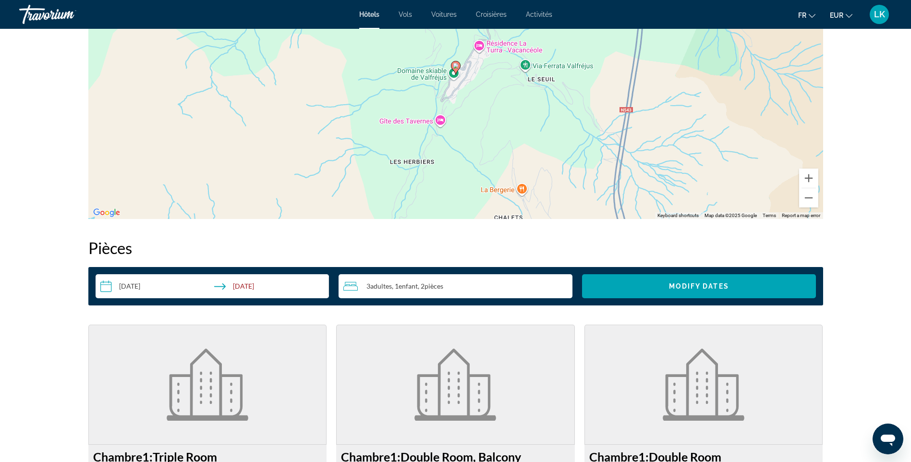
scroll to position [960, 0]
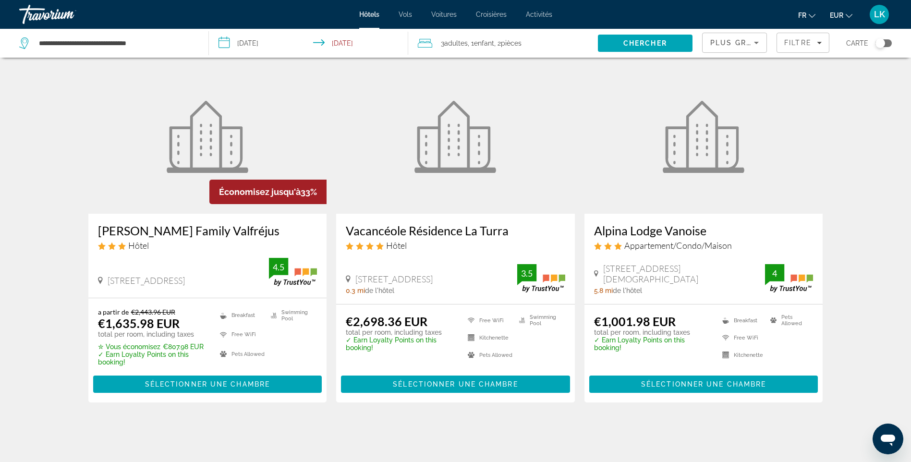
scroll to position [48, 0]
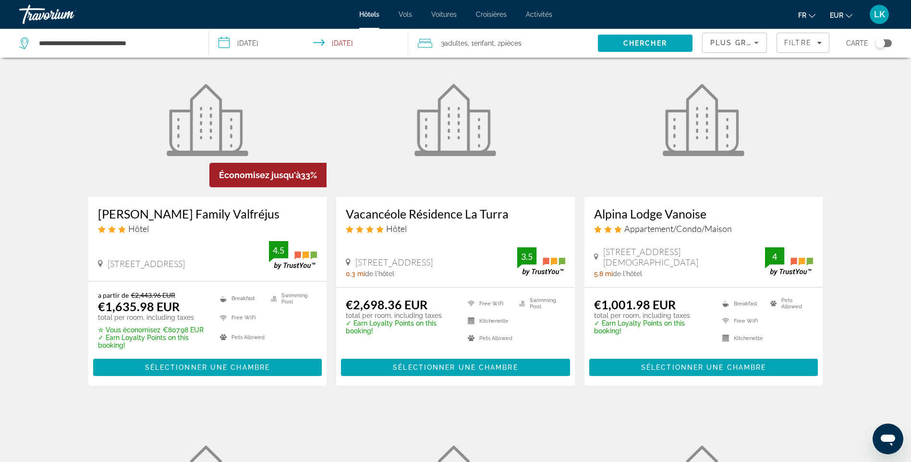
click at [691, 216] on h3 "Alpina Lodge Vanoise" at bounding box center [703, 213] width 219 height 14
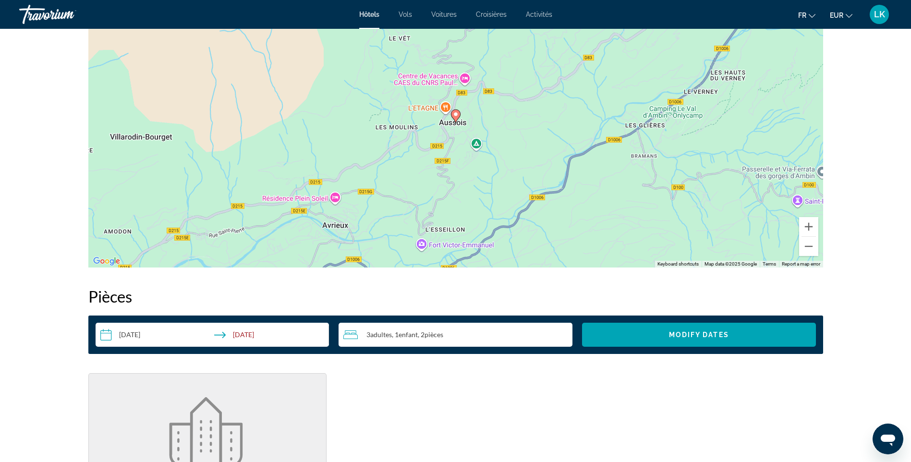
scroll to position [864, 0]
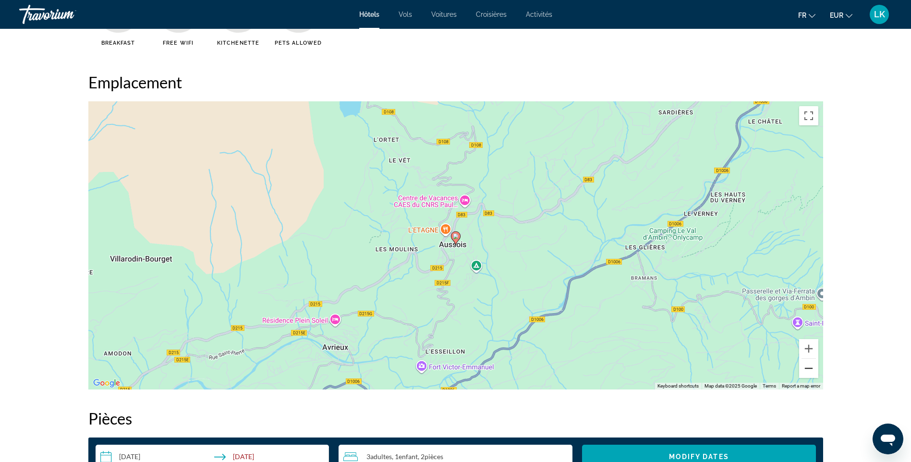
click at [807, 372] on button "Zoom out" at bounding box center [808, 368] width 19 height 19
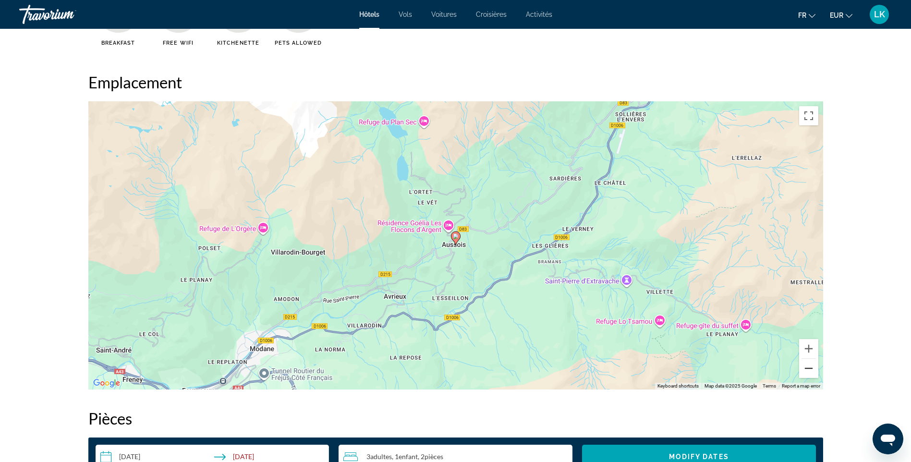
click at [807, 372] on button "Zoom out" at bounding box center [808, 368] width 19 height 19
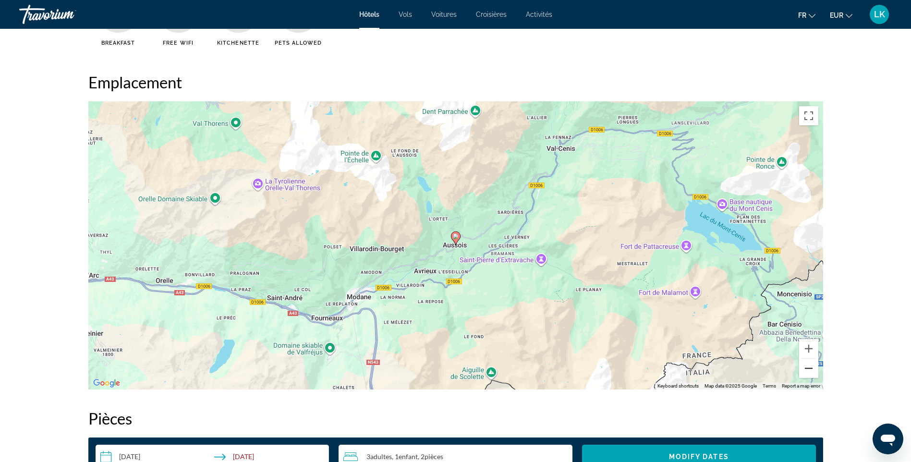
click at [807, 372] on button "Zoom out" at bounding box center [808, 368] width 19 height 19
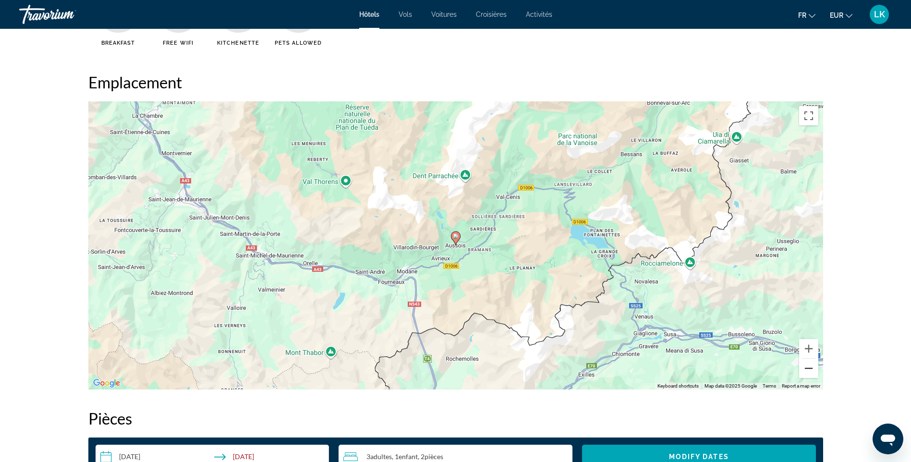
click at [807, 372] on button "Zoom out" at bounding box center [808, 368] width 19 height 19
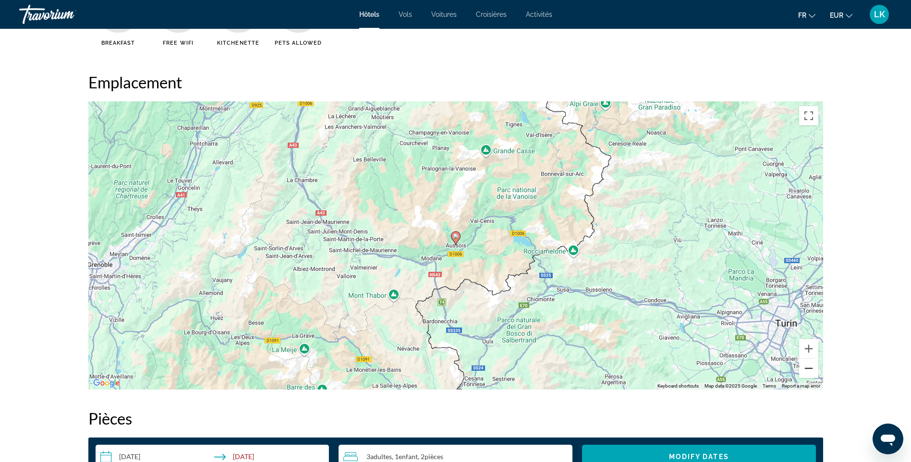
click at [807, 372] on button "Zoom out" at bounding box center [808, 368] width 19 height 19
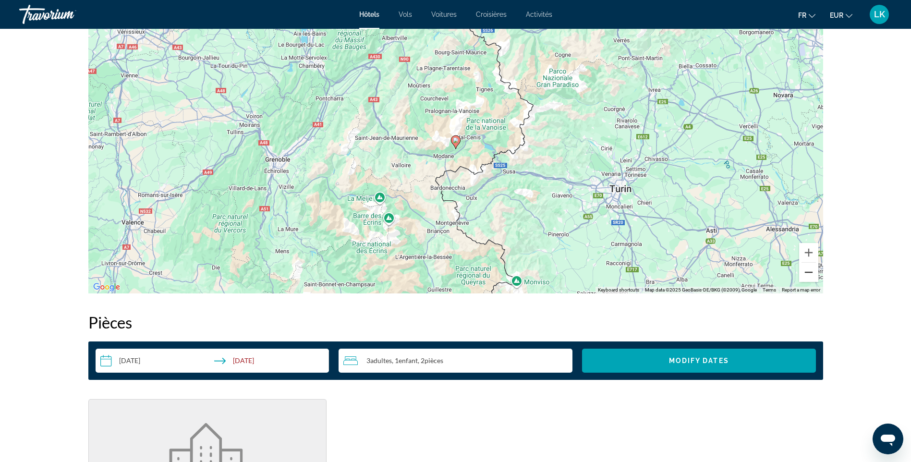
scroll to position [912, 0]
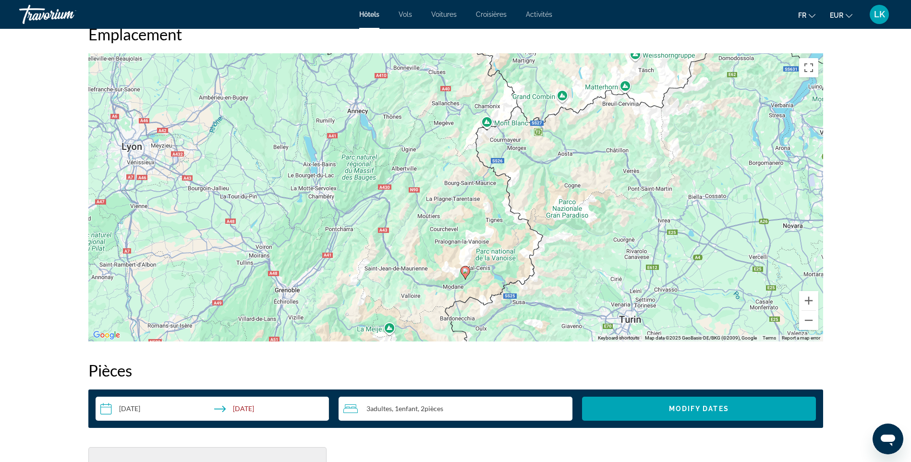
drag, startPoint x: 598, startPoint y: 156, endPoint x: 607, endPoint y: 243, distance: 86.9
click at [607, 243] on div "To activate drag with keyboard, press Alt + Enter. Once in keyboard drag state,…" at bounding box center [455, 197] width 734 height 288
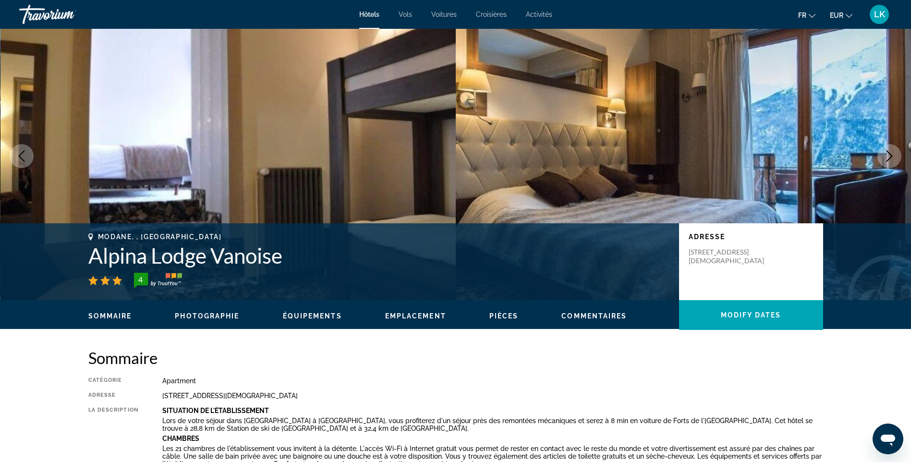
scroll to position [0, 0]
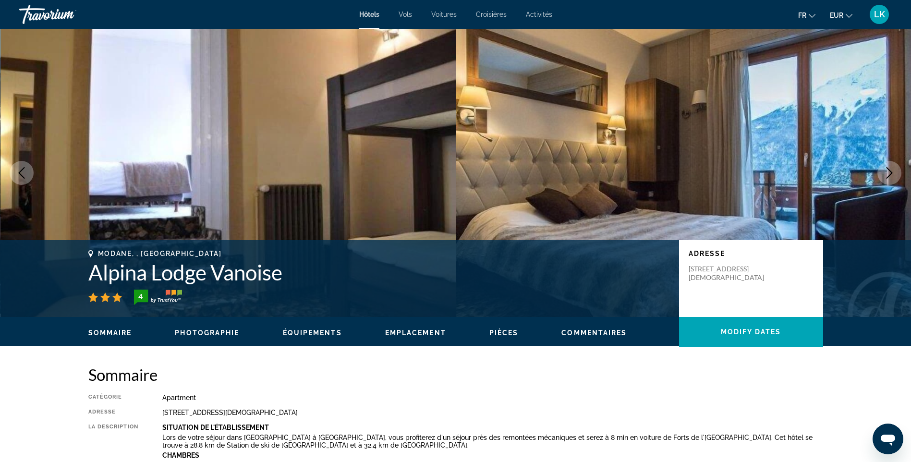
click at [888, 168] on icon "Next image" at bounding box center [889, 173] width 12 height 12
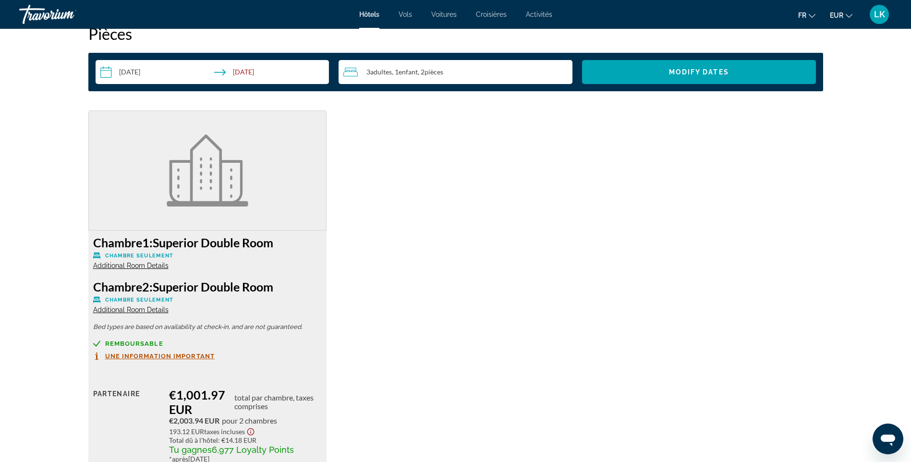
scroll to position [1248, 0]
click at [887, 15] on div "LK" at bounding box center [878, 14] width 19 height 19
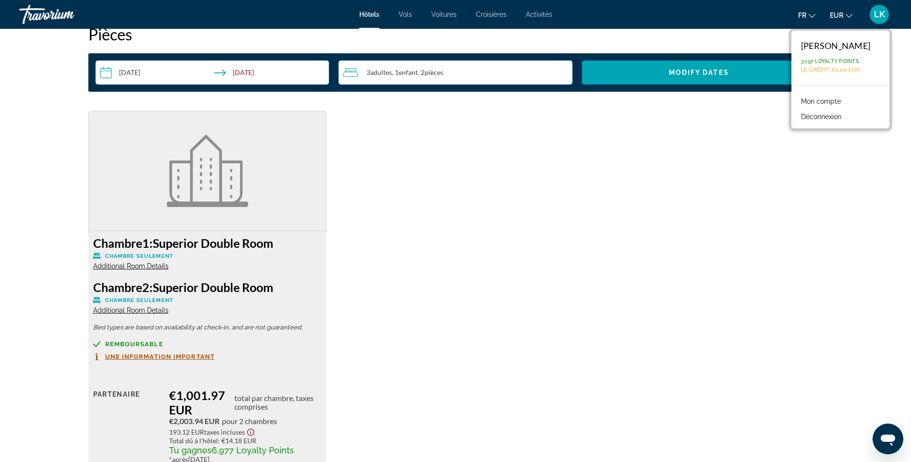
click at [552, 304] on div "Chambre 1: Superior Double Room Chambre seulement Additional Room Details Chamb…" at bounding box center [456, 306] width 744 height 391
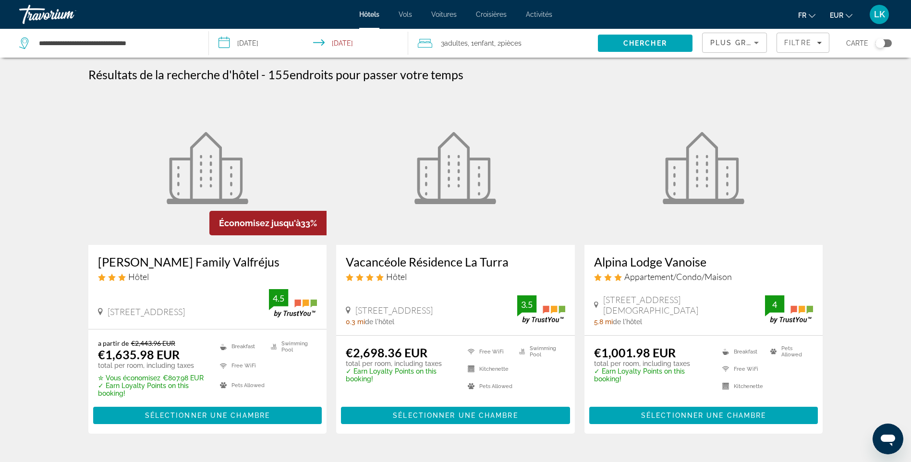
click at [730, 38] on div "Plus grandes économies" at bounding box center [732, 43] width 44 height 12
click at [808, 186] on div at bounding box center [455, 231] width 911 height 462
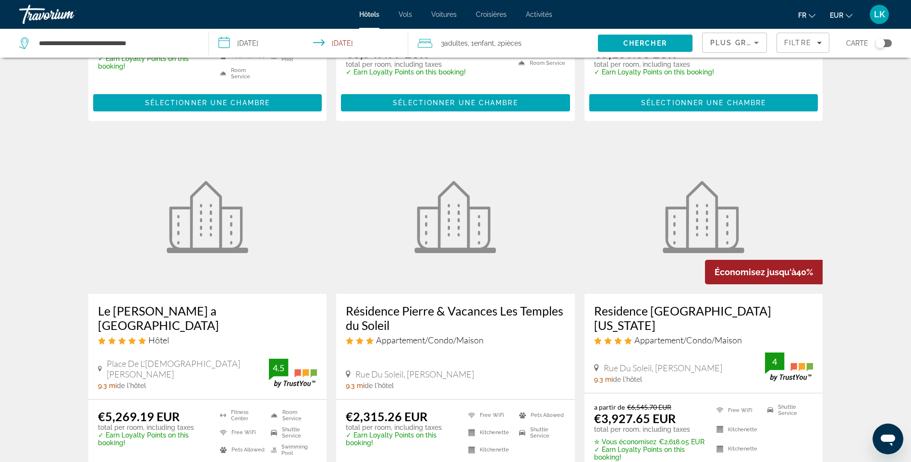
scroll to position [1056, 0]
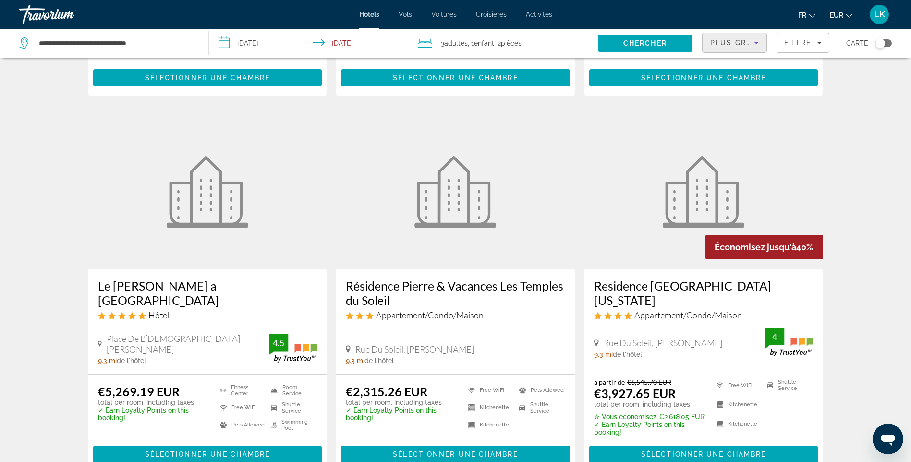
click at [744, 43] on span "Plus grandes économies" at bounding box center [767, 43] width 115 height 8
click at [728, 122] on span "Prix le plus bas" at bounding box center [732, 125] width 44 height 8
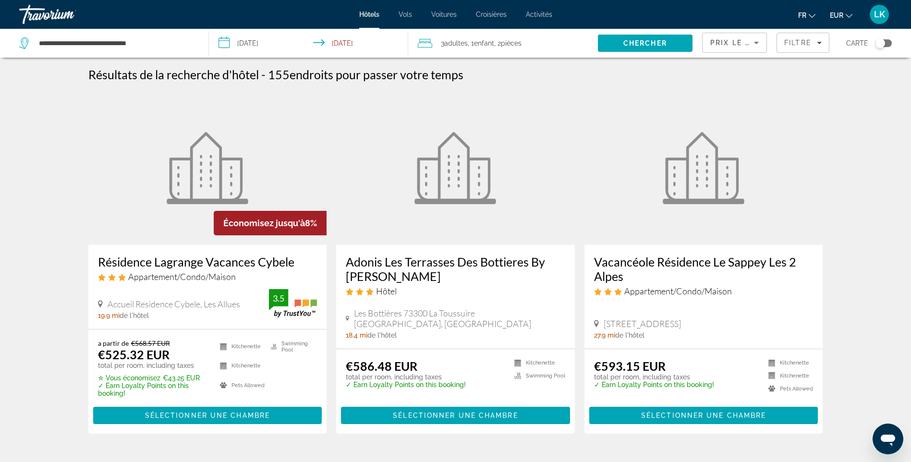
click at [185, 267] on h3 "Résidence Lagrange Vacances Cybele" at bounding box center [207, 261] width 219 height 14
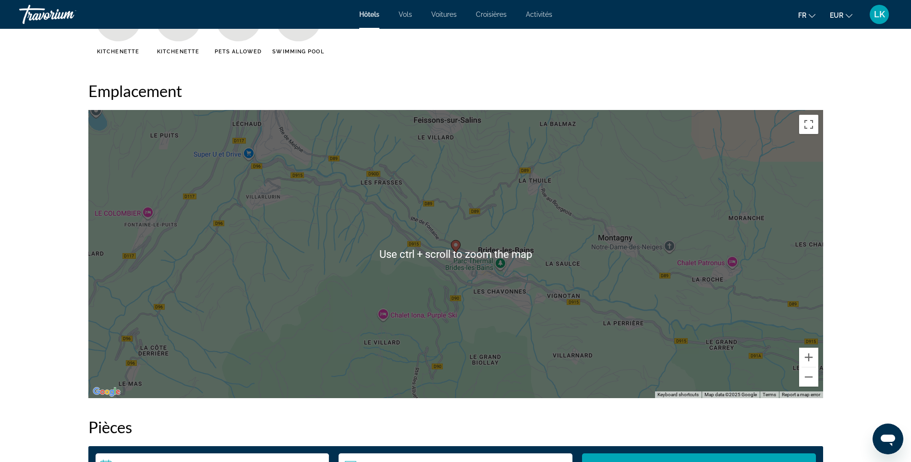
scroll to position [816, 0]
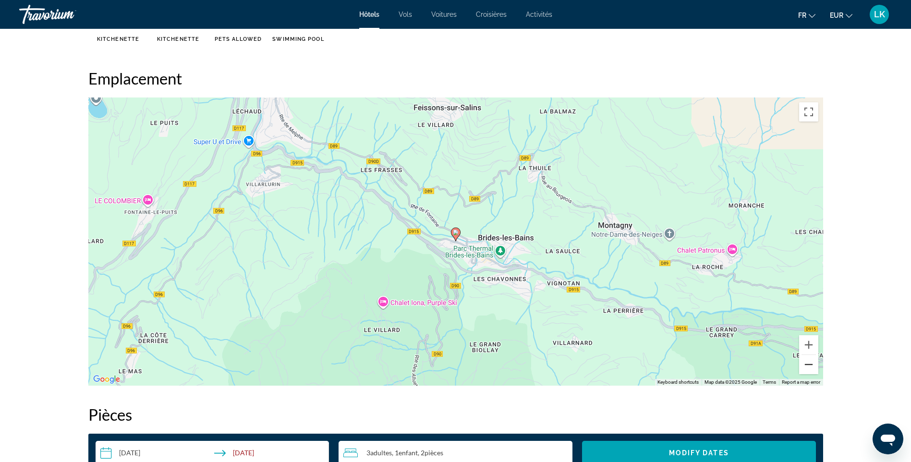
click at [810, 368] on button "Zoom out" at bounding box center [808, 364] width 19 height 19
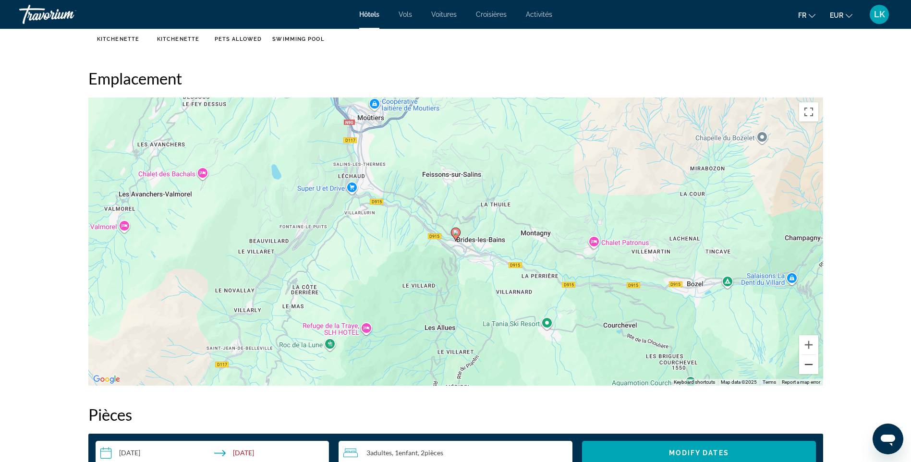
click at [810, 368] on button "Zoom out" at bounding box center [808, 364] width 19 height 19
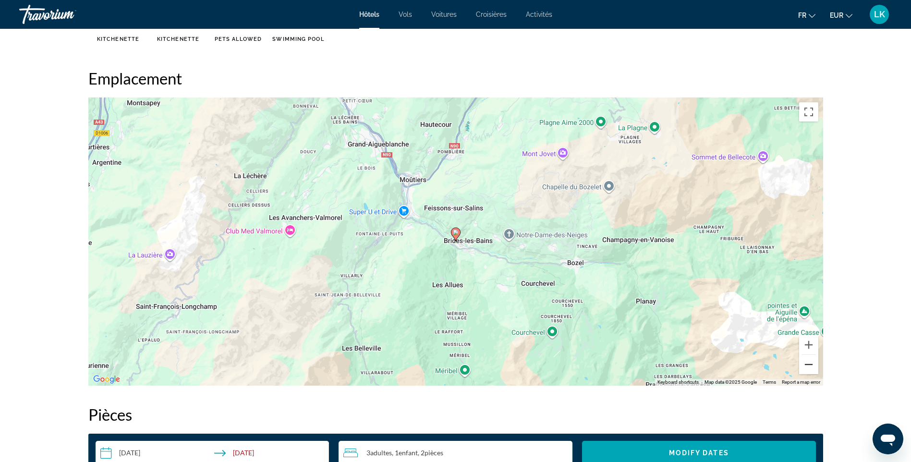
click at [810, 368] on button "Zoom out" at bounding box center [808, 364] width 19 height 19
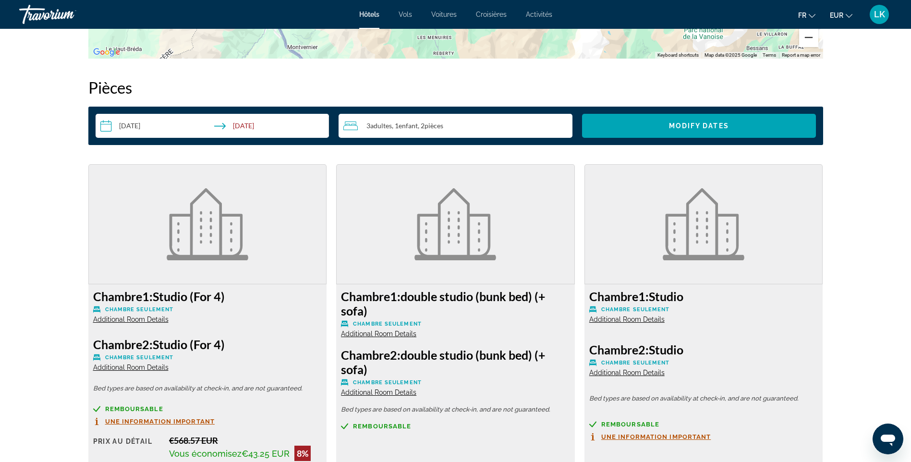
scroll to position [1104, 0]
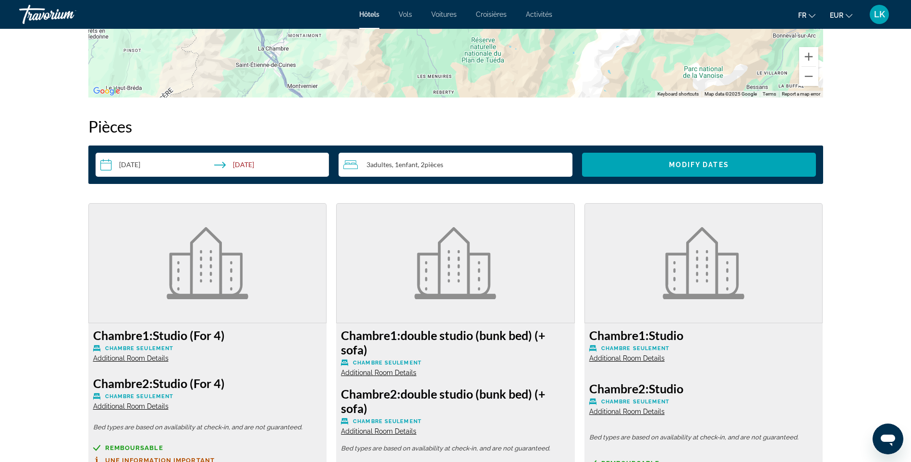
click at [480, 156] on div "3 Adulte Adultes , 1 Enfant Enfants , 2 Chambre pièces" at bounding box center [457, 165] width 229 height 24
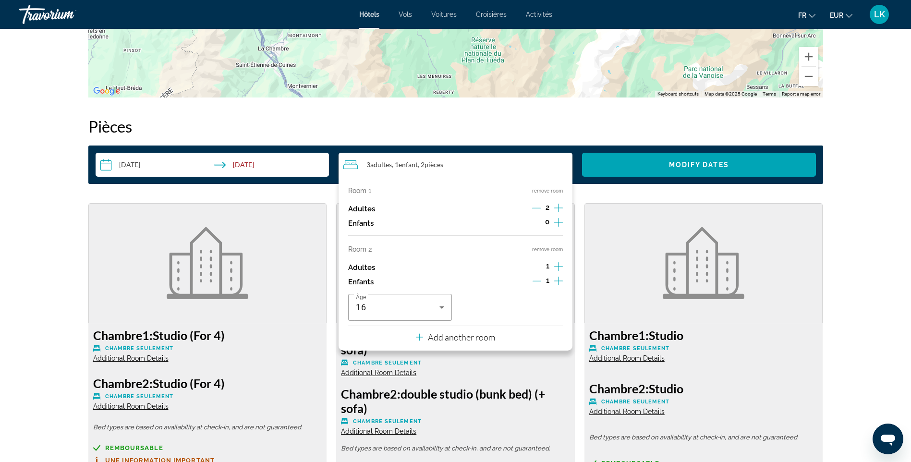
click at [549, 250] on button "remove room" at bounding box center [547, 249] width 31 height 6
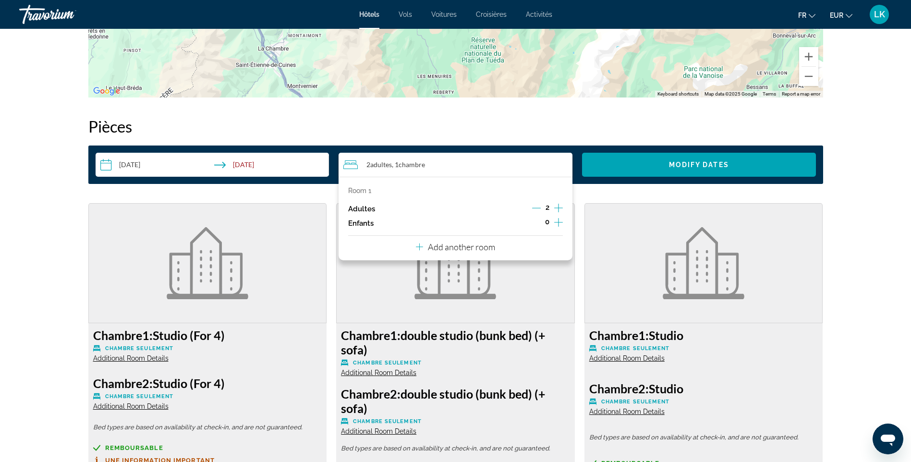
click at [560, 205] on icon "Increment adults" at bounding box center [558, 208] width 9 height 12
click at [555, 219] on icon "Increment children" at bounding box center [558, 222] width 9 height 12
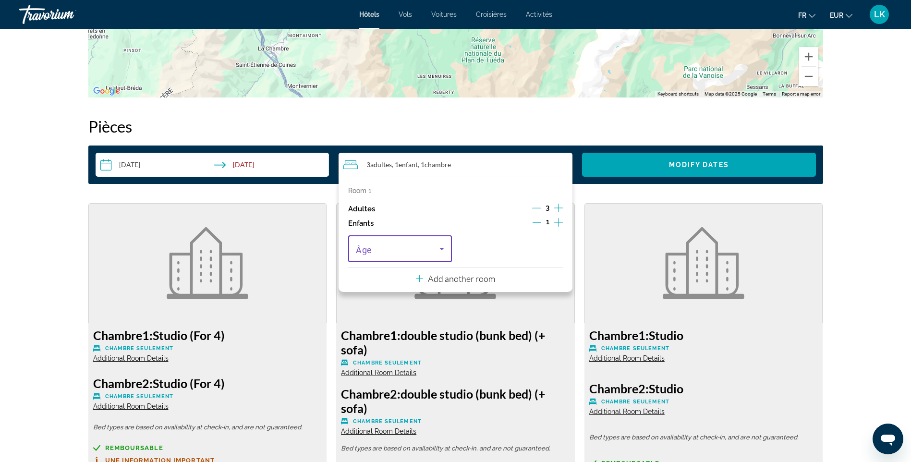
click at [377, 252] on span "Travelers: 3 adults, 1 child" at bounding box center [398, 249] width 84 height 12
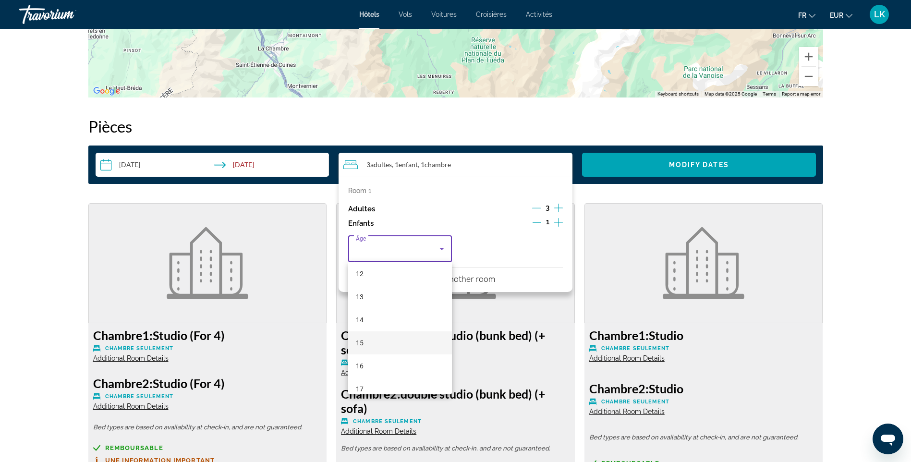
scroll to position [288, 0]
click at [379, 362] on mat-option "16" at bounding box center [400, 358] width 104 height 23
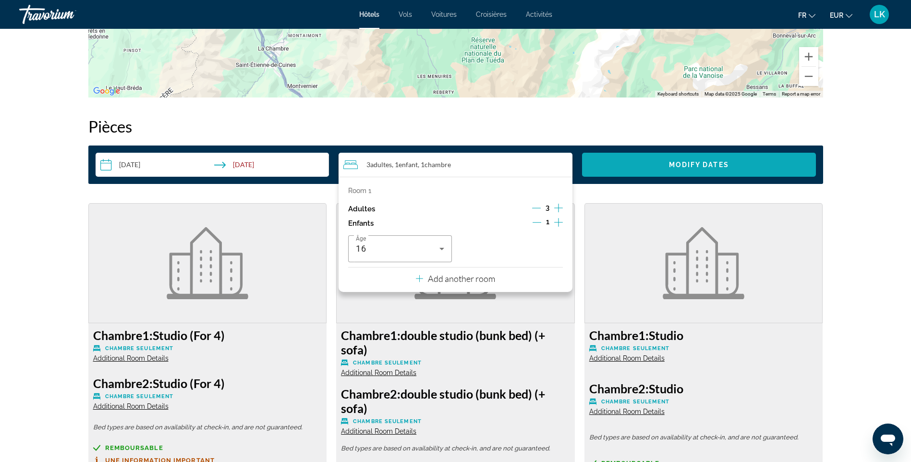
click at [693, 168] on span "Modify Dates" at bounding box center [699, 165] width 60 height 8
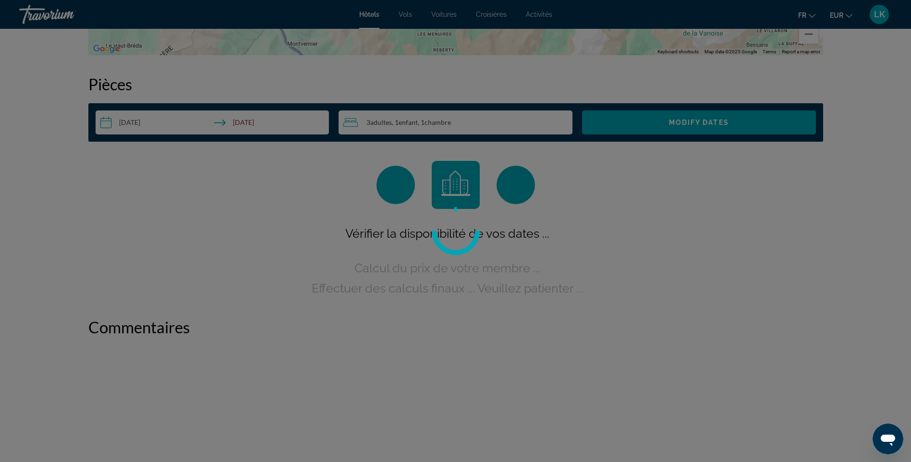
scroll to position [1163, 0]
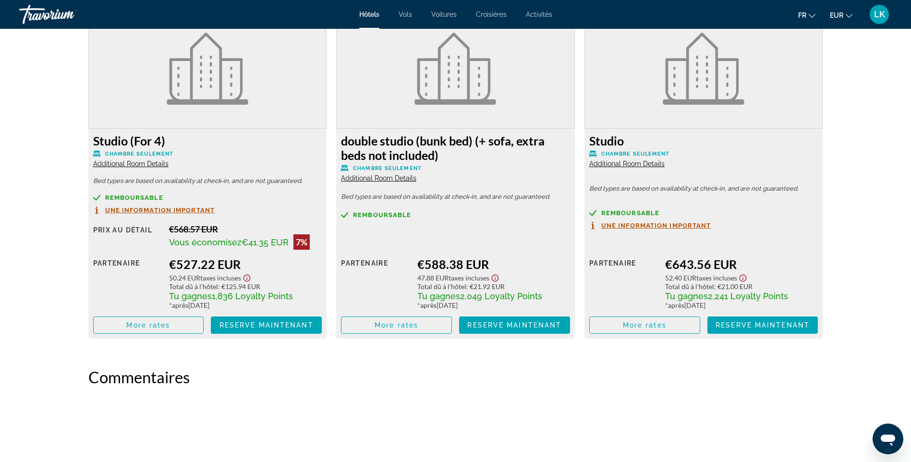
scroll to position [1392, 0]
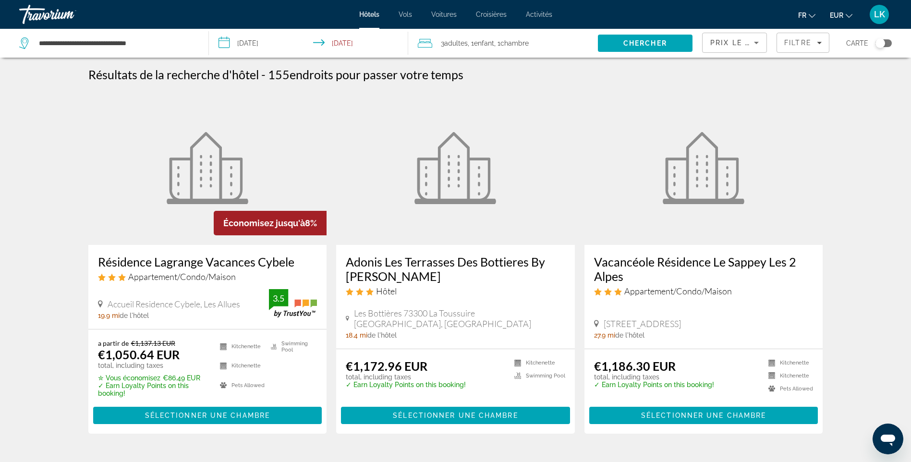
click at [457, 42] on span "Adultes" at bounding box center [456, 43] width 24 height 8
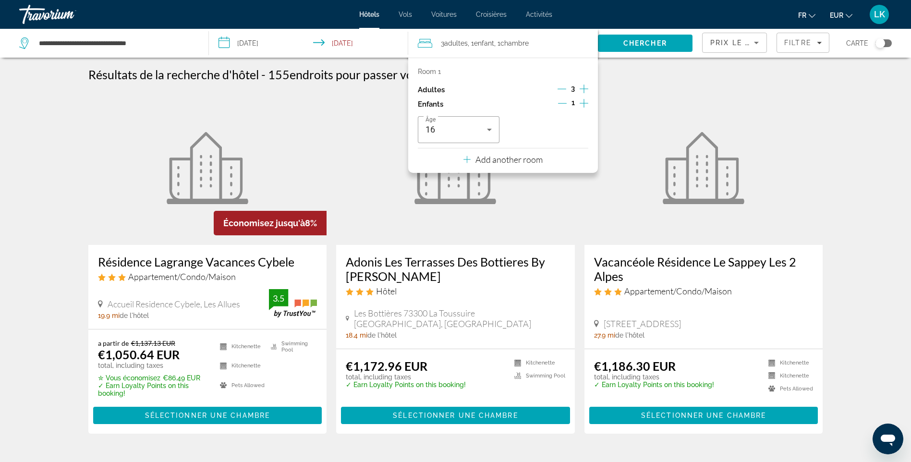
click at [627, 102] on figure "Main content" at bounding box center [703, 168] width 239 height 154
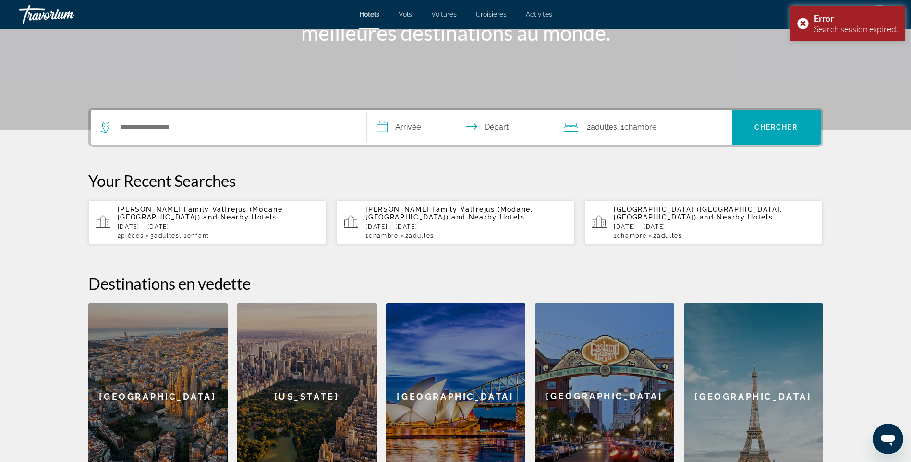
scroll to position [144, 0]
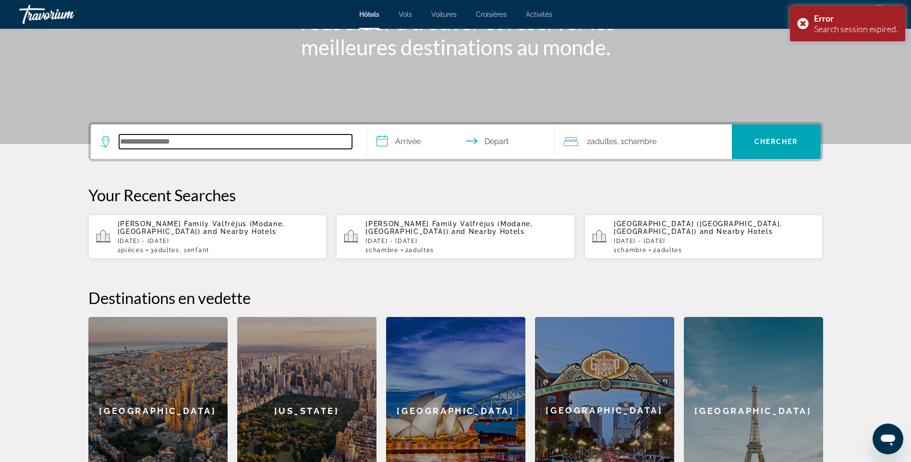
click at [161, 147] on input "Search hotel destination" at bounding box center [235, 141] width 233 height 14
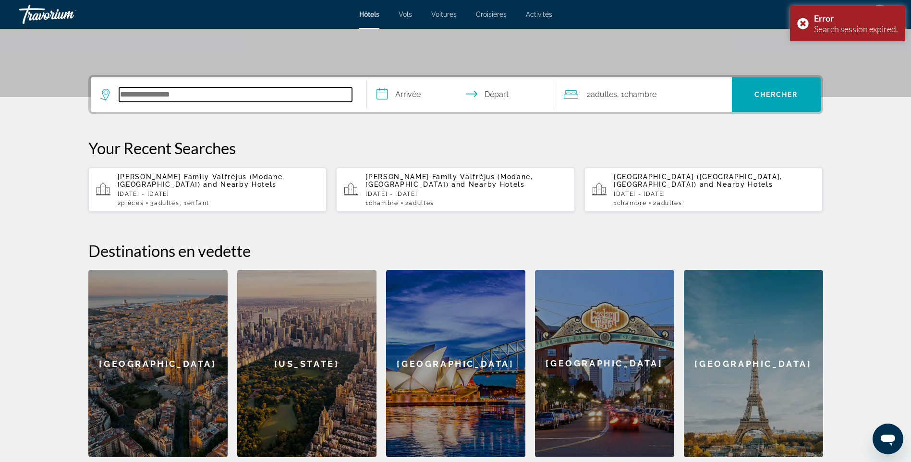
scroll to position [235, 0]
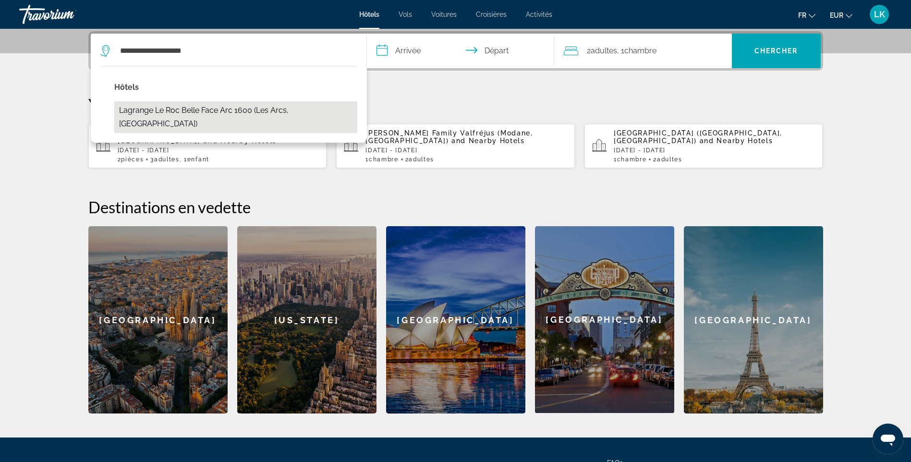
click at [204, 114] on button "Lagrange Le Roc Belle Face Arc 1600 (Les Arcs, [GEOGRAPHIC_DATA])" at bounding box center [235, 117] width 243 height 32
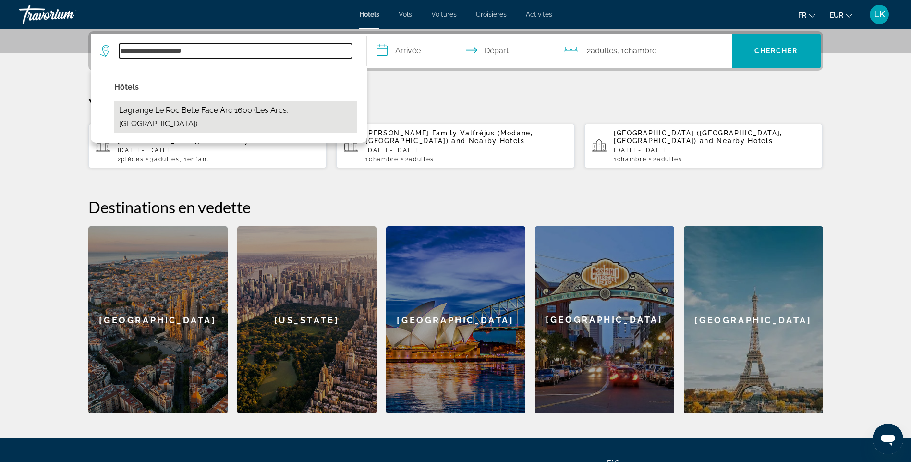
type input "**********"
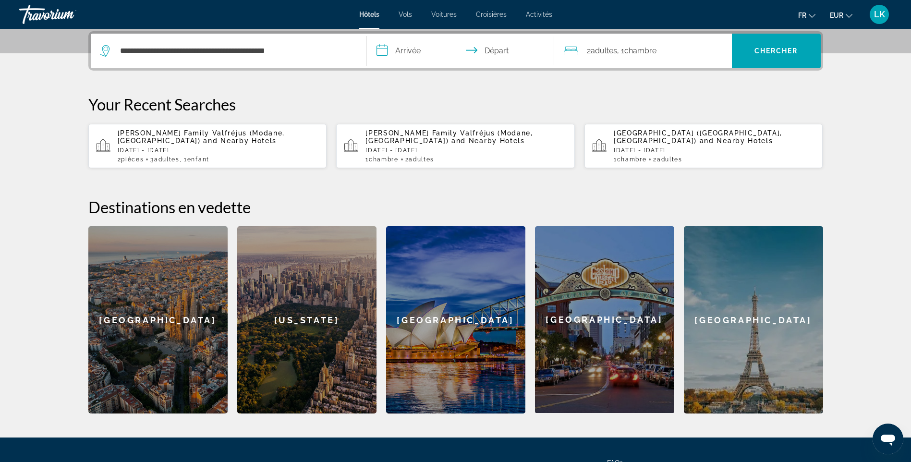
click at [406, 45] on input "**********" at bounding box center [462, 52] width 191 height 37
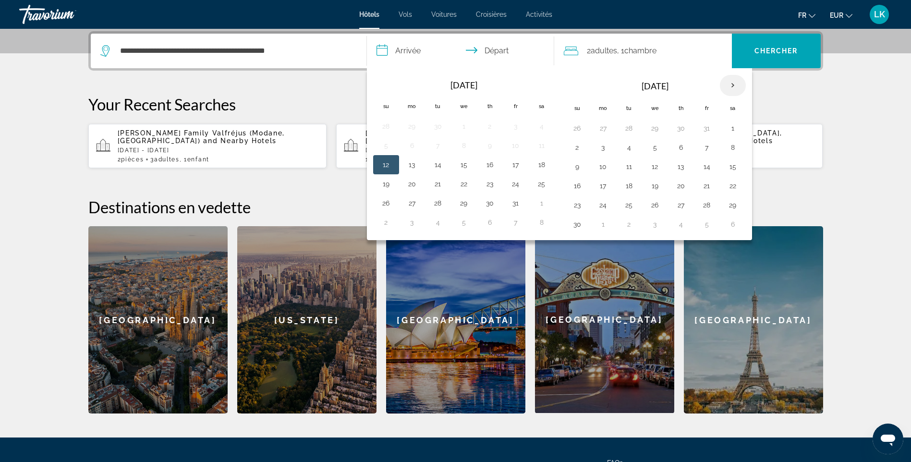
click at [731, 87] on th "Next month" at bounding box center [733, 85] width 26 height 21
click at [740, 168] on td "20" at bounding box center [733, 166] width 26 height 19
click at [730, 165] on button "20" at bounding box center [732, 166] width 15 height 13
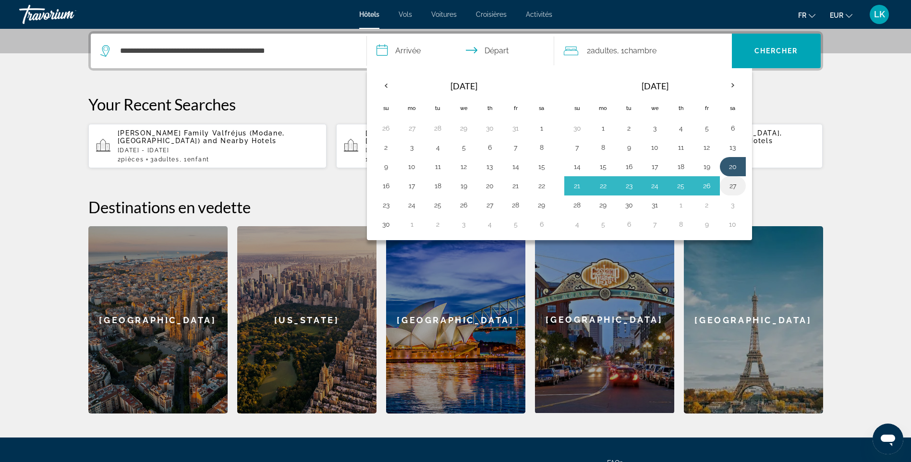
click at [731, 183] on button "27" at bounding box center [732, 185] width 15 height 13
type input "**********"
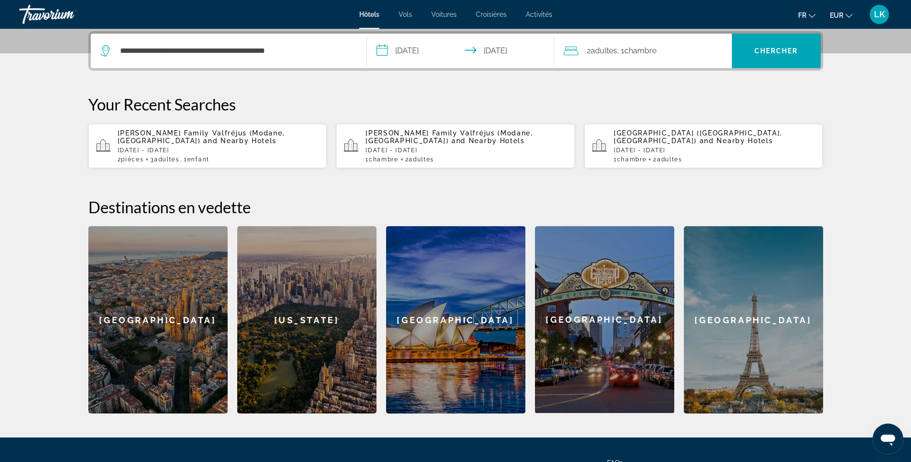
click at [615, 56] on span "2 Adulte Adultes" at bounding box center [602, 50] width 30 height 13
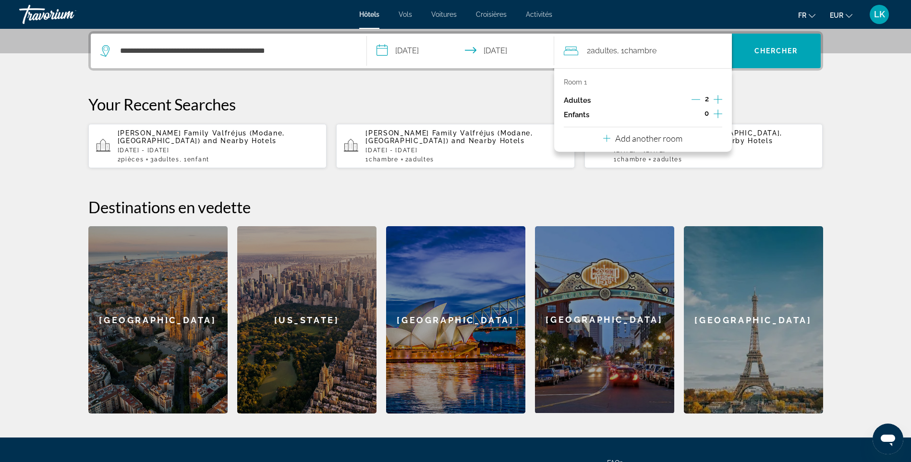
click at [720, 98] on icon "Increment adults" at bounding box center [717, 100] width 9 height 12
click at [717, 112] on icon "Increment children" at bounding box center [717, 114] width 9 height 12
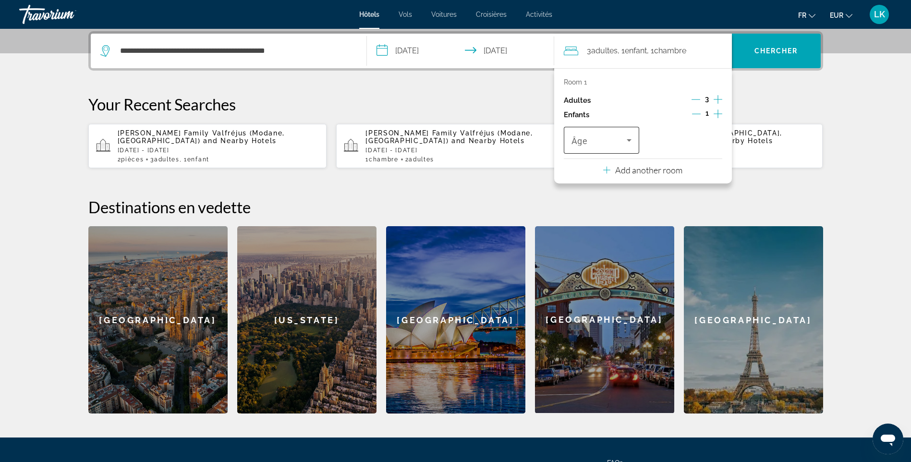
click at [600, 143] on span "Travelers: 3 adults, 1 child" at bounding box center [599, 140] width 56 height 12
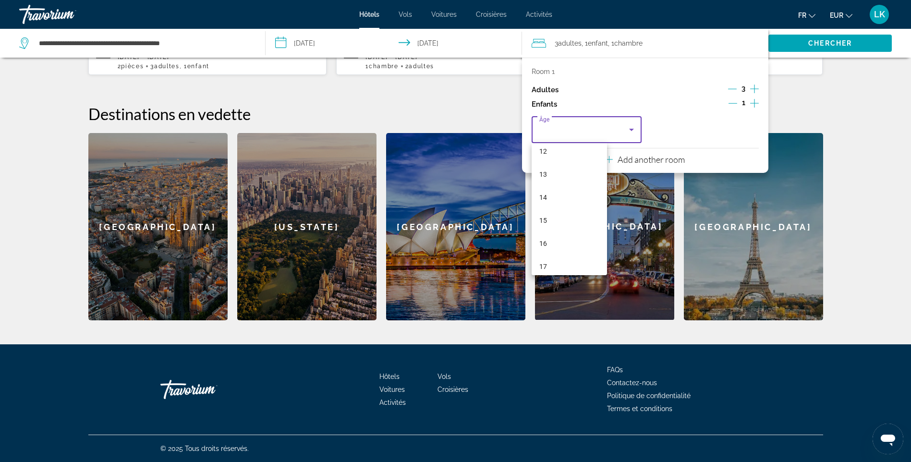
scroll to position [290, 0]
click at [553, 231] on mat-option "16" at bounding box center [569, 236] width 76 height 23
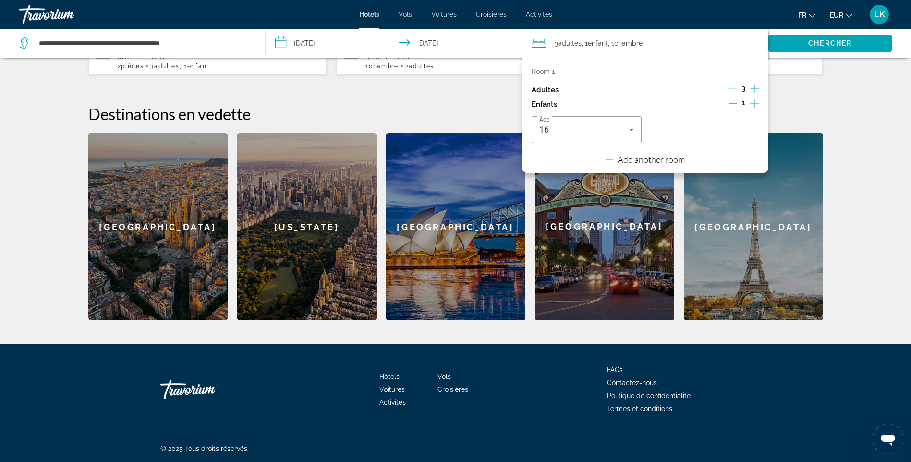
click at [832, 87] on div "**********" at bounding box center [455, 129] width 773 height 382
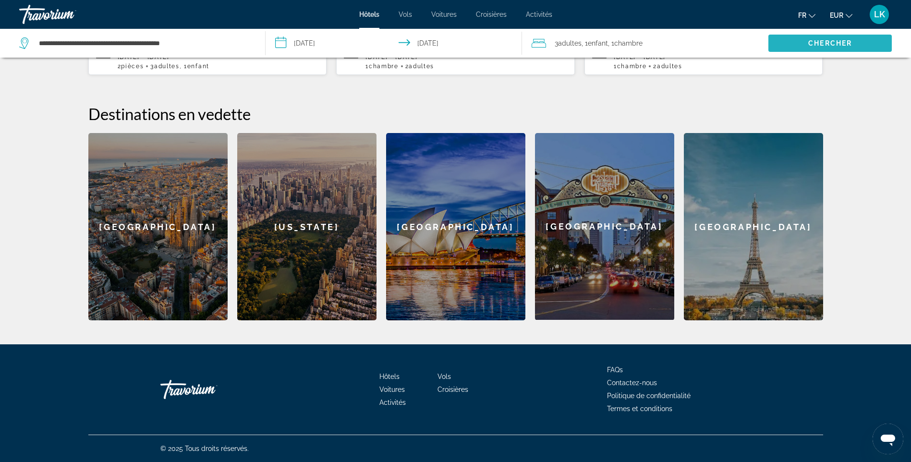
click at [828, 46] on span "Chercher" at bounding box center [830, 43] width 44 height 8
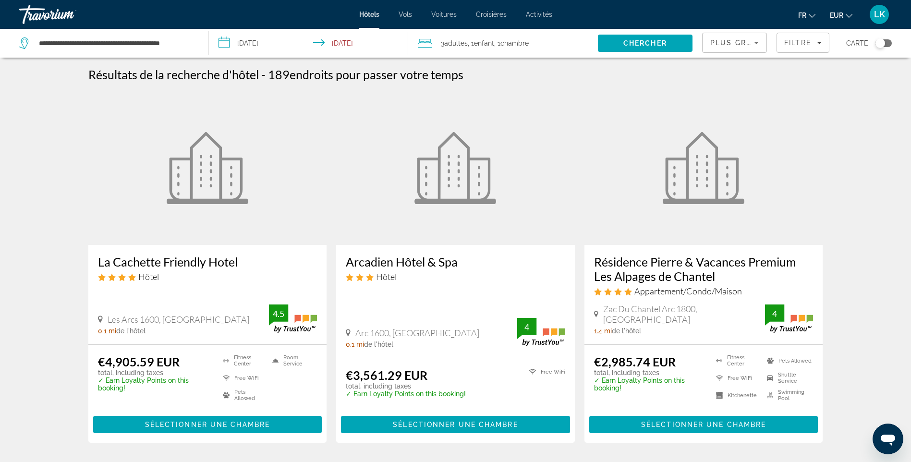
click at [734, 47] on div "Plus grandes économies" at bounding box center [732, 43] width 44 height 12
click at [728, 121] on span "Prix le plus bas" at bounding box center [732, 125] width 44 height 8
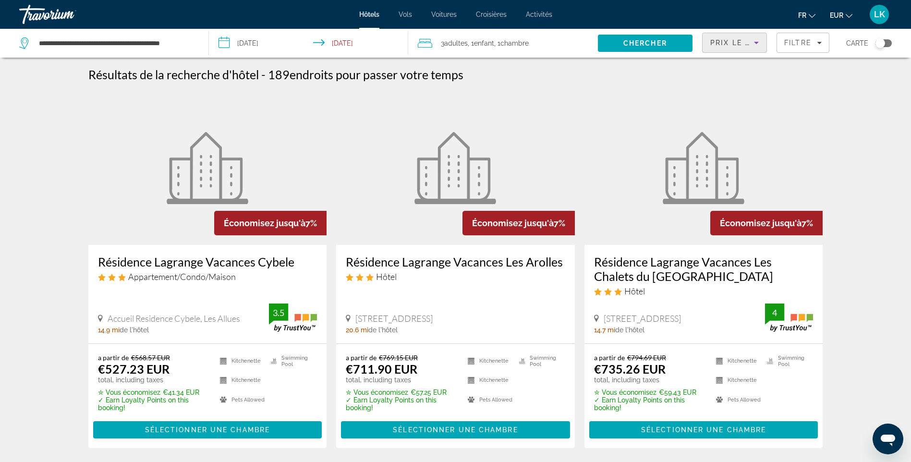
click at [481, 265] on h3 "Résidence Lagrange Vacances Les Arolles" at bounding box center [455, 261] width 219 height 14
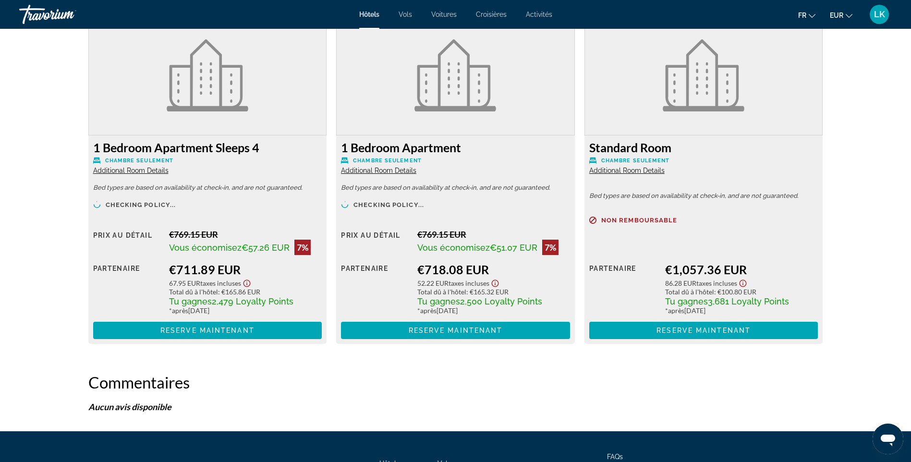
scroll to position [1344, 0]
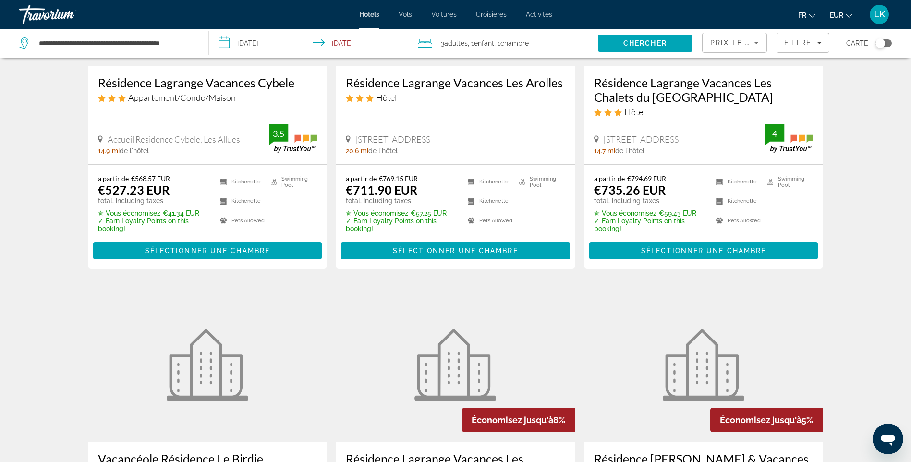
scroll to position [192, 0]
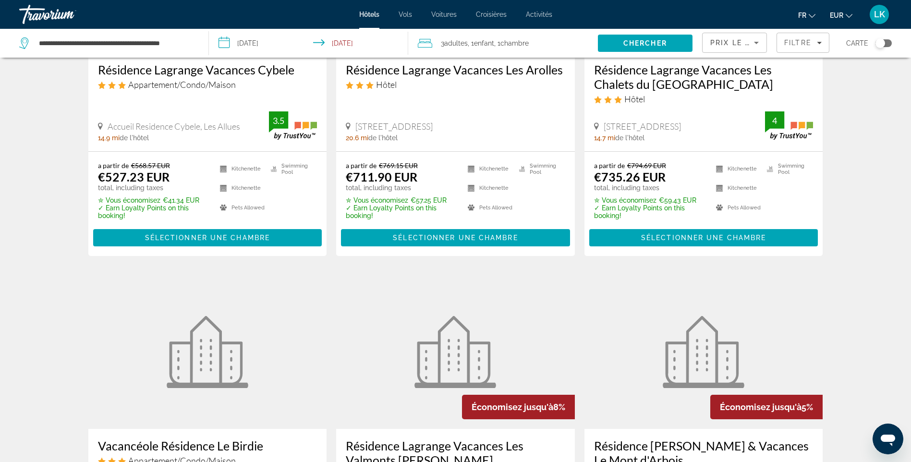
click at [643, 83] on h3 "Résidence Lagrange Vacances Les Chalets du [GEOGRAPHIC_DATA]" at bounding box center [703, 76] width 219 height 29
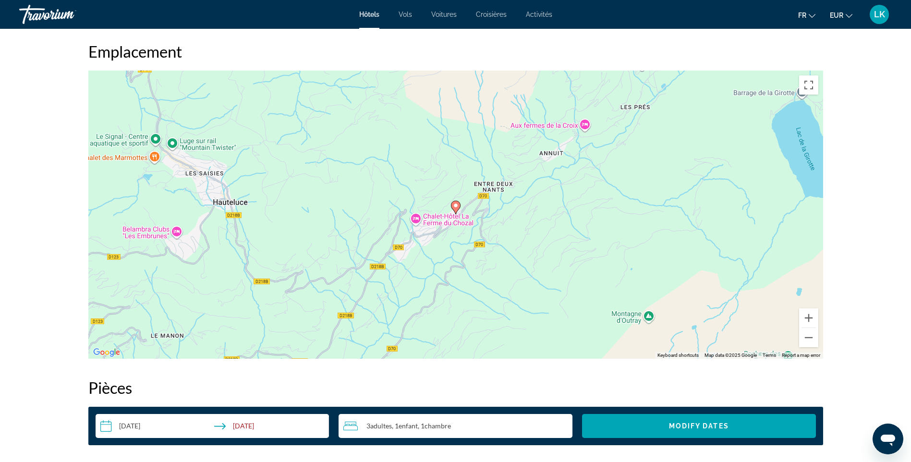
scroll to position [912, 0]
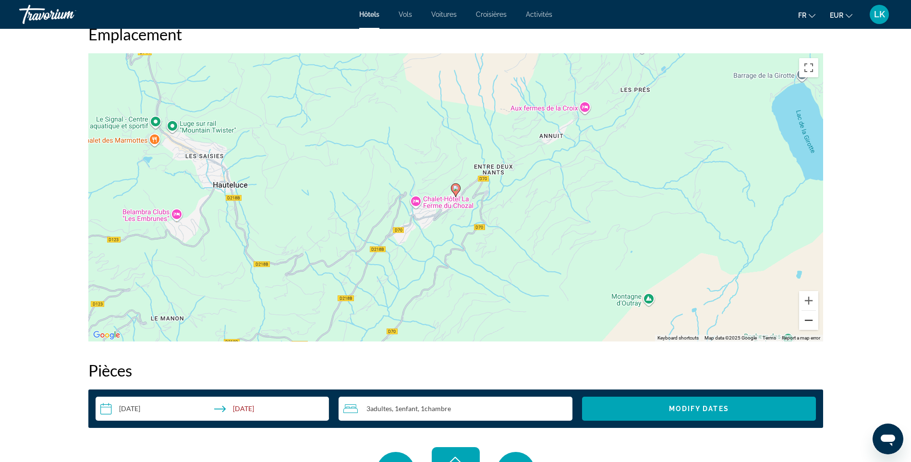
click at [813, 318] on button "Zoom out" at bounding box center [808, 320] width 19 height 19
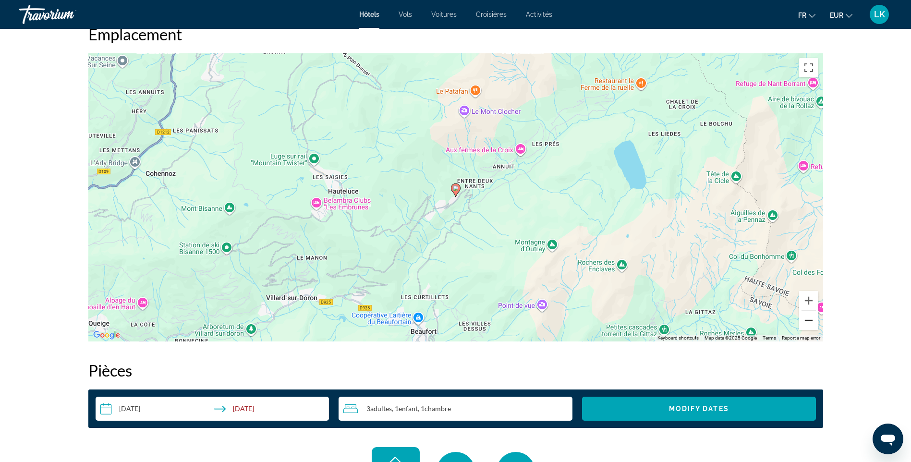
click at [813, 318] on button "Zoom out" at bounding box center [808, 320] width 19 height 19
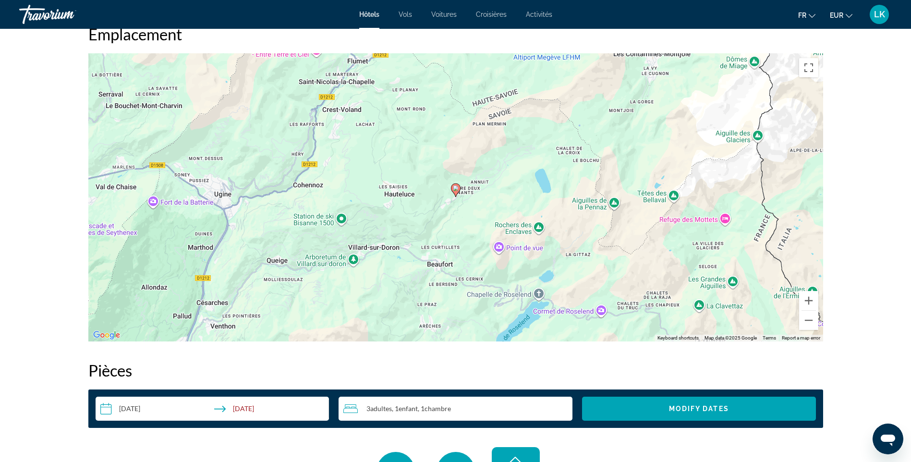
click at [807, 321] on button "Zoom out" at bounding box center [808, 320] width 19 height 19
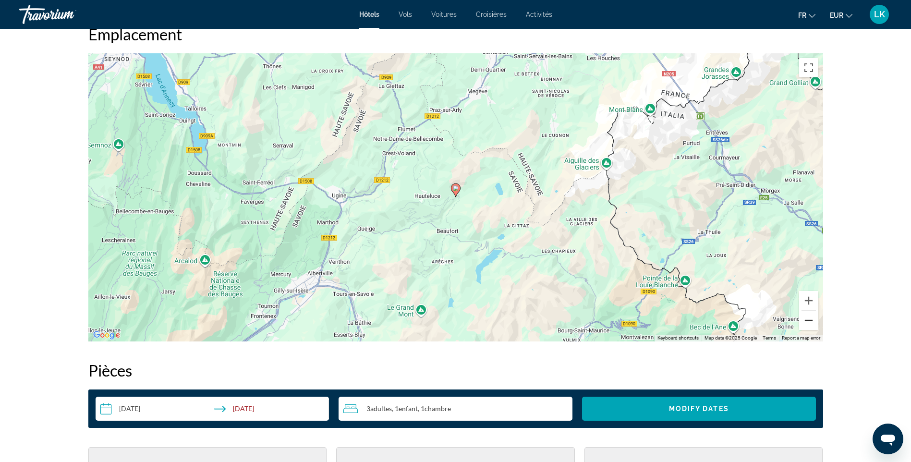
click at [807, 321] on button "Zoom out" at bounding box center [808, 320] width 19 height 19
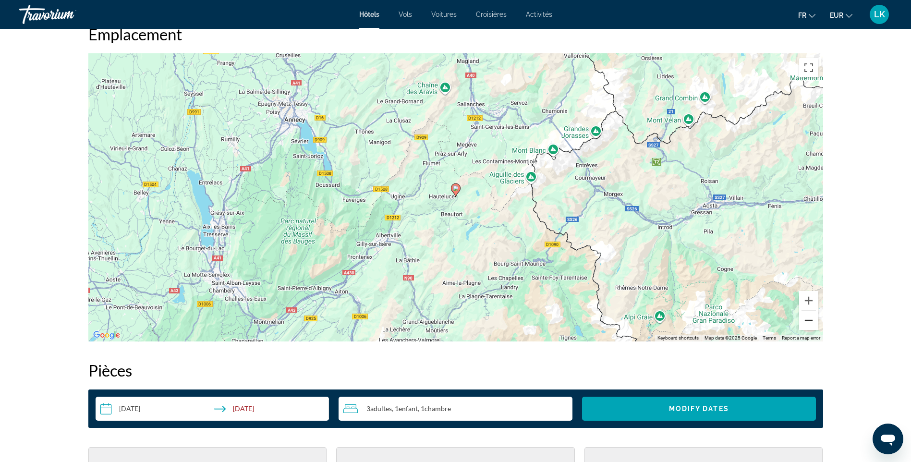
click at [807, 321] on button "Zoom out" at bounding box center [808, 320] width 19 height 19
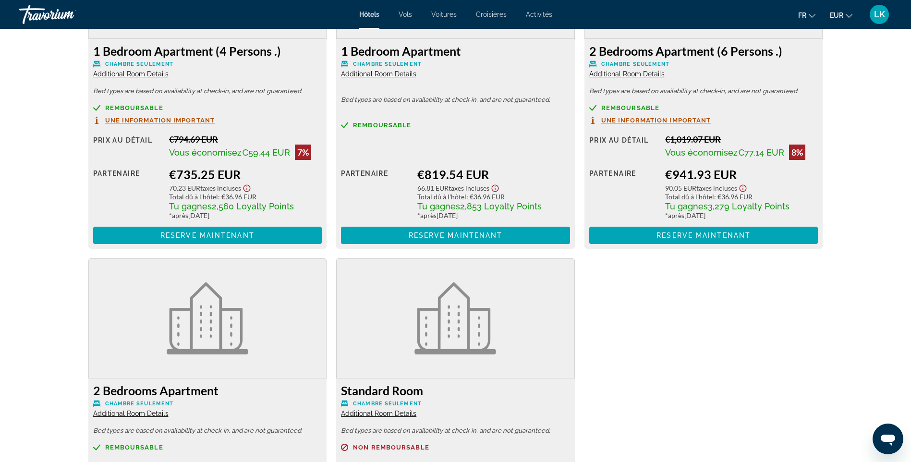
scroll to position [1536, 0]
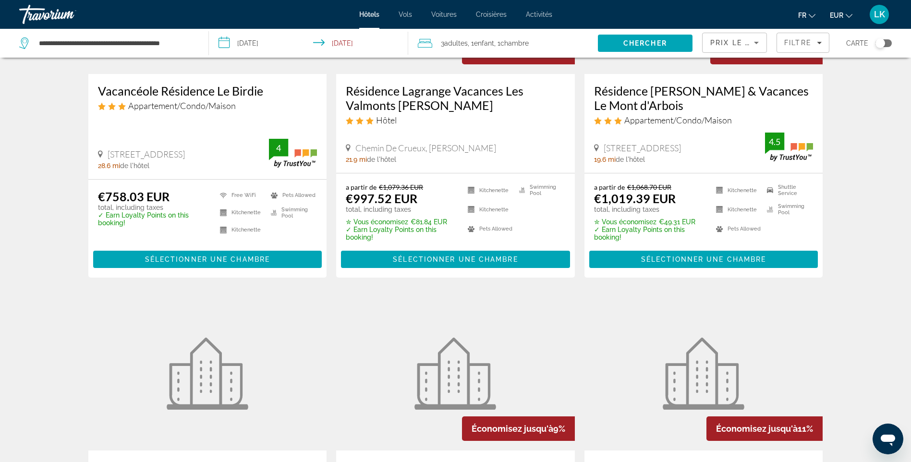
scroll to position [768, 0]
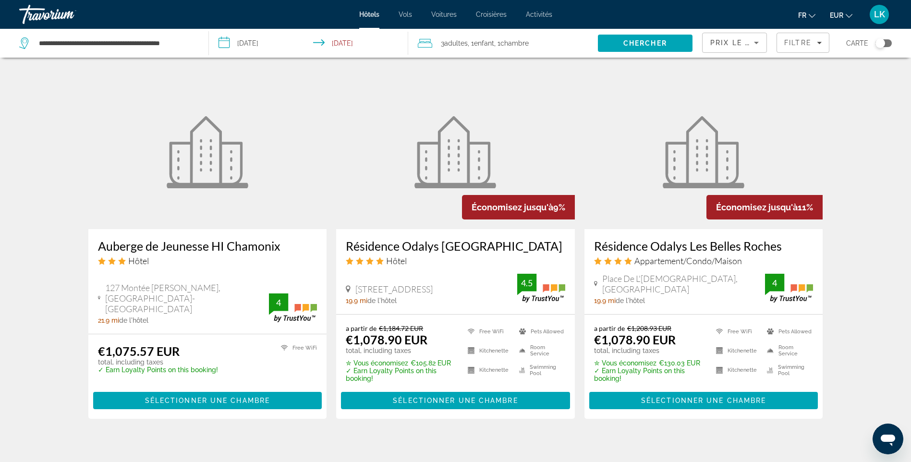
click at [410, 243] on h3 "Résidence Odalys [GEOGRAPHIC_DATA]" at bounding box center [455, 246] width 219 height 14
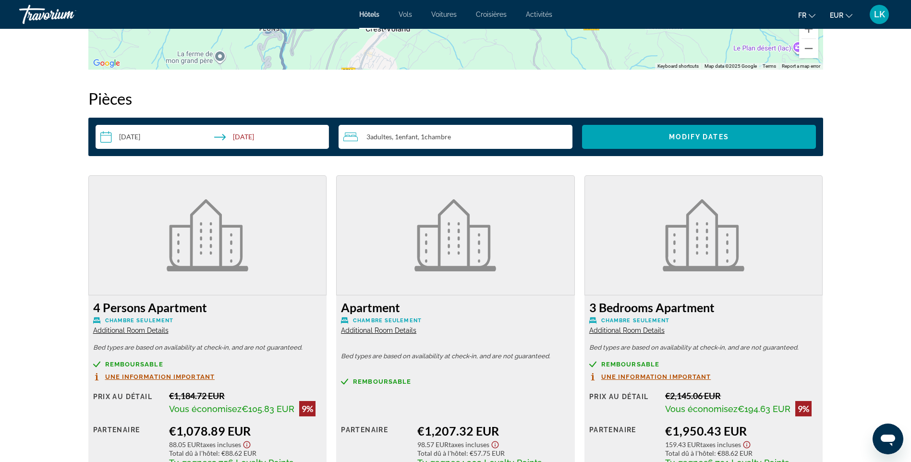
scroll to position [1056, 0]
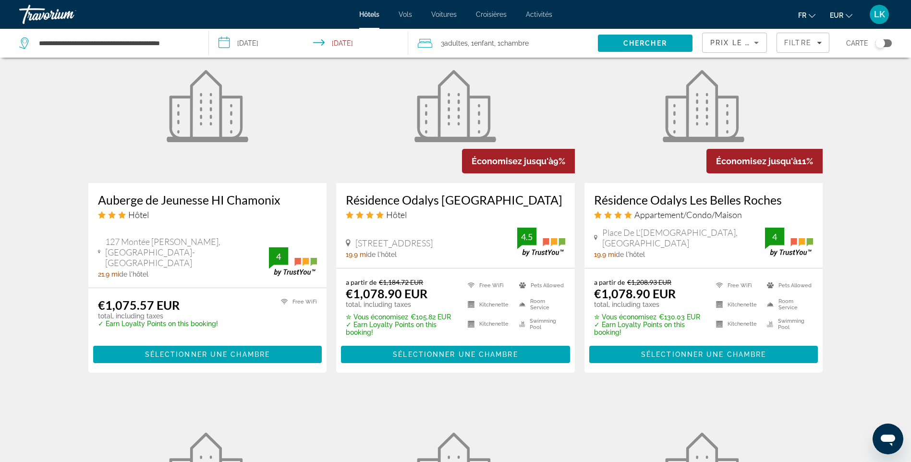
scroll to position [816, 0]
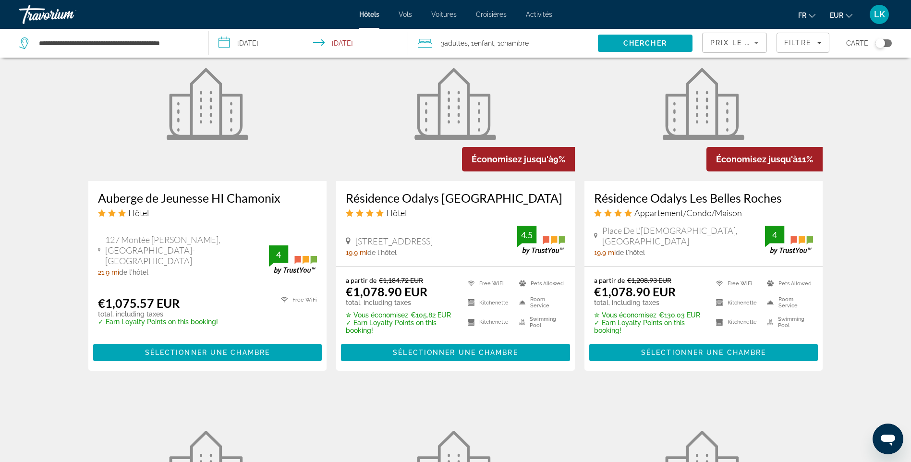
click at [660, 201] on h3 "Résidence Odalys Les Belles Roches" at bounding box center [703, 198] width 219 height 14
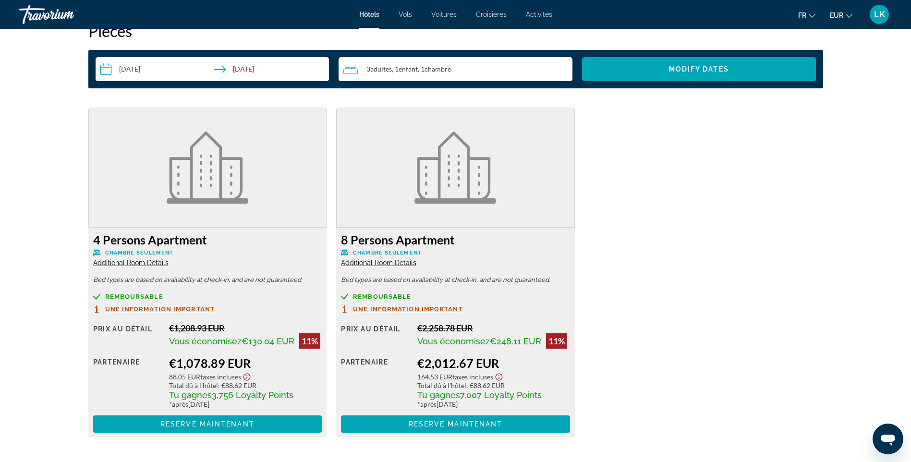
scroll to position [1200, 0]
